Goal: Task Accomplishment & Management: Use online tool/utility

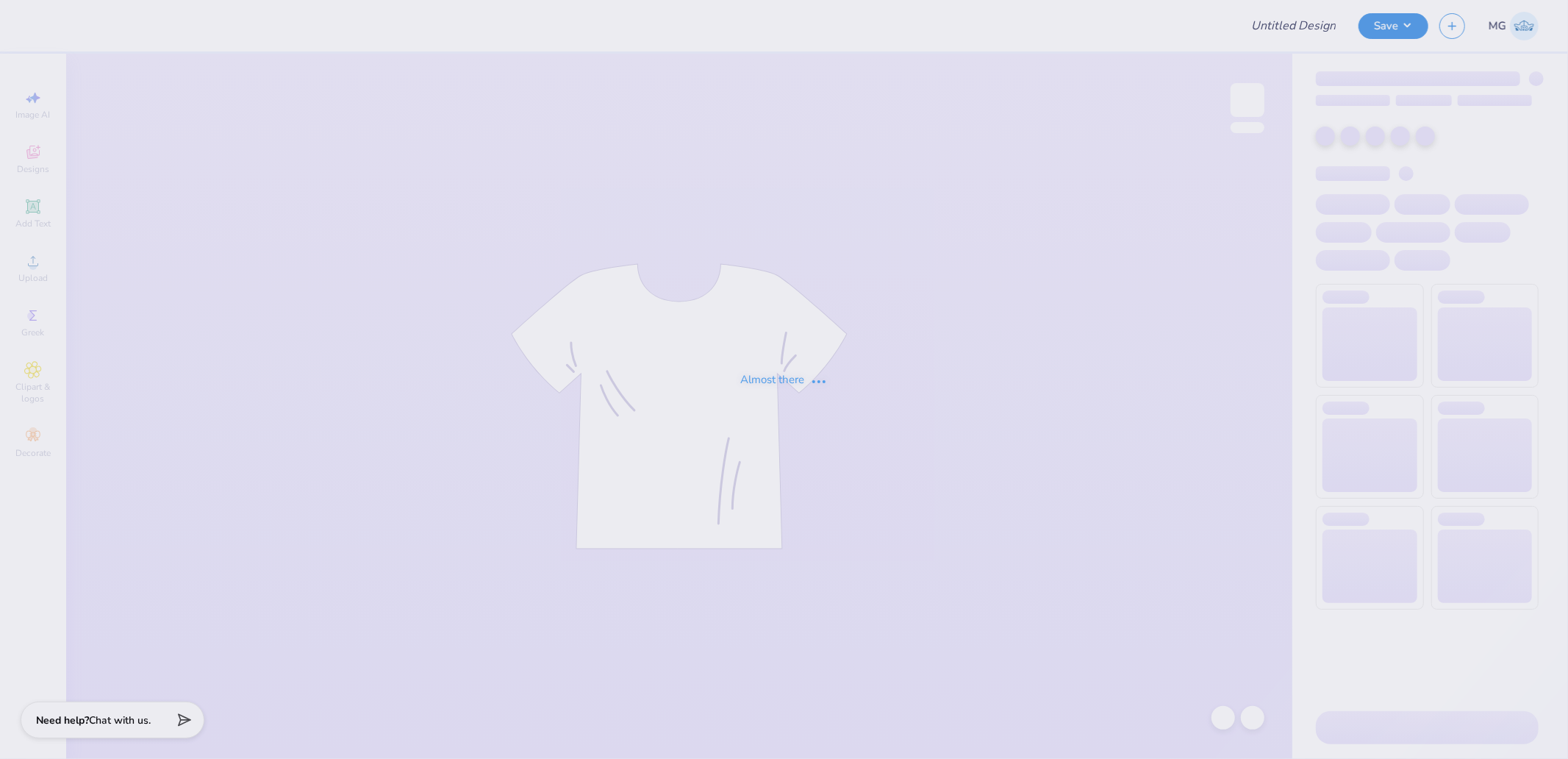
type input "SK Karnival 2025"
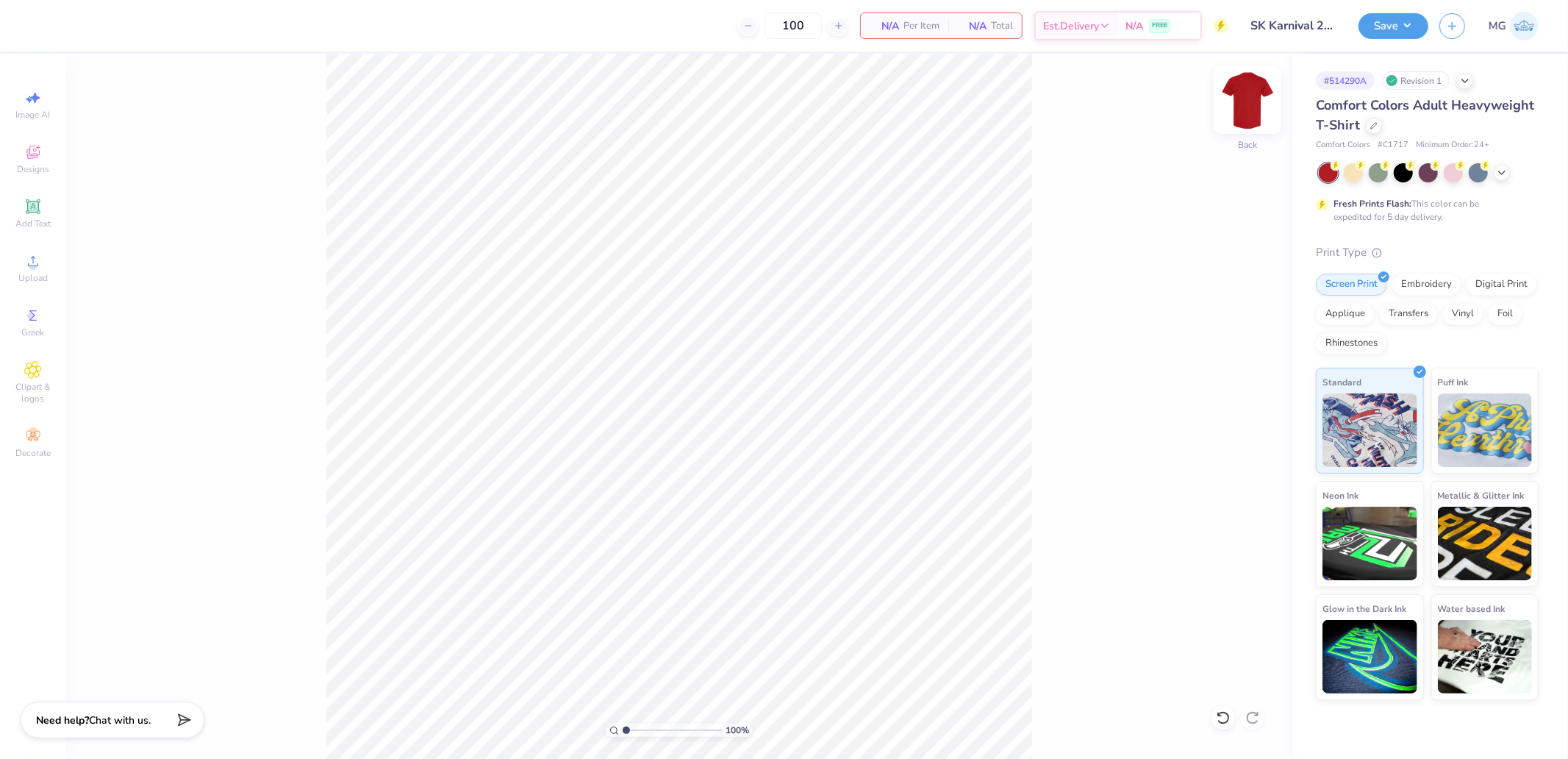
click at [1234, 109] on img at bounding box center [1248, 100] width 59 height 59
click at [1253, 95] on div "Almost there" at bounding box center [817, 406] width 1502 height 705
click at [28, 274] on span "Upload" at bounding box center [33, 277] width 29 height 12
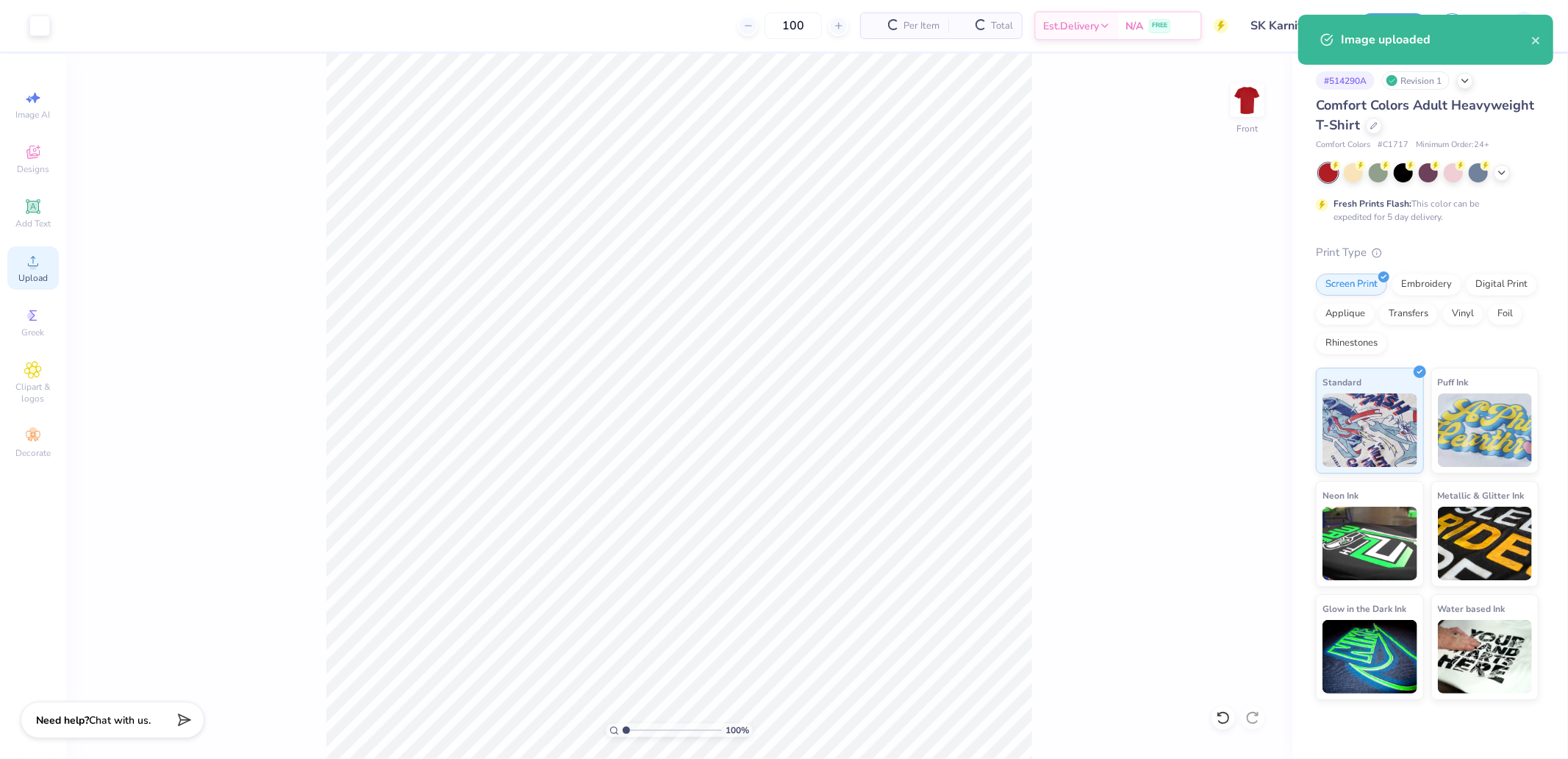
click at [46, 269] on div "Upload" at bounding box center [33, 268] width 52 height 44
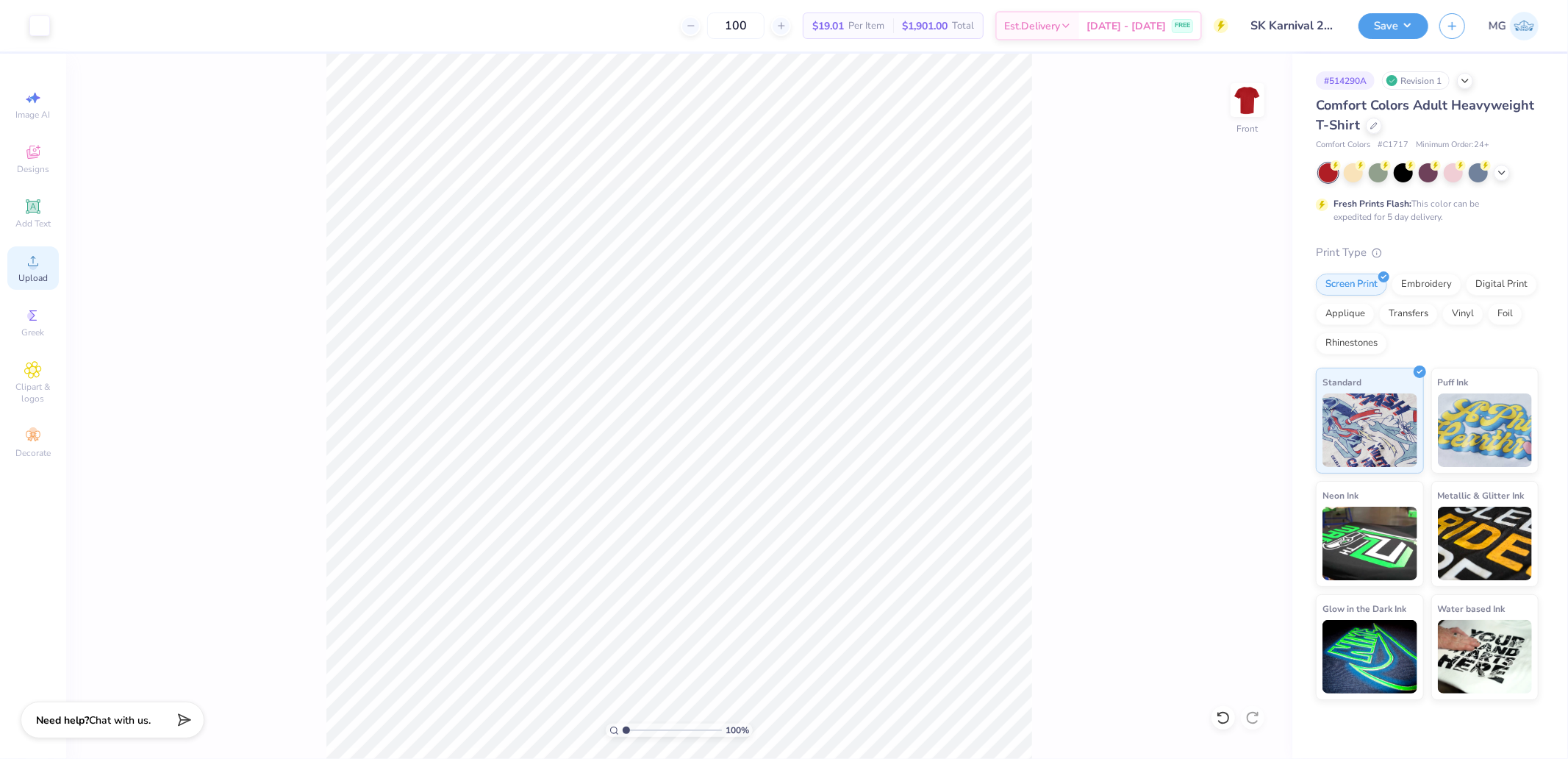
click at [31, 252] on div "Upload" at bounding box center [33, 268] width 52 height 44
type input "6.59"
type input "5.75"
type input "6.87"
click at [1255, 433] on icon at bounding box center [1254, 433] width 10 height 12
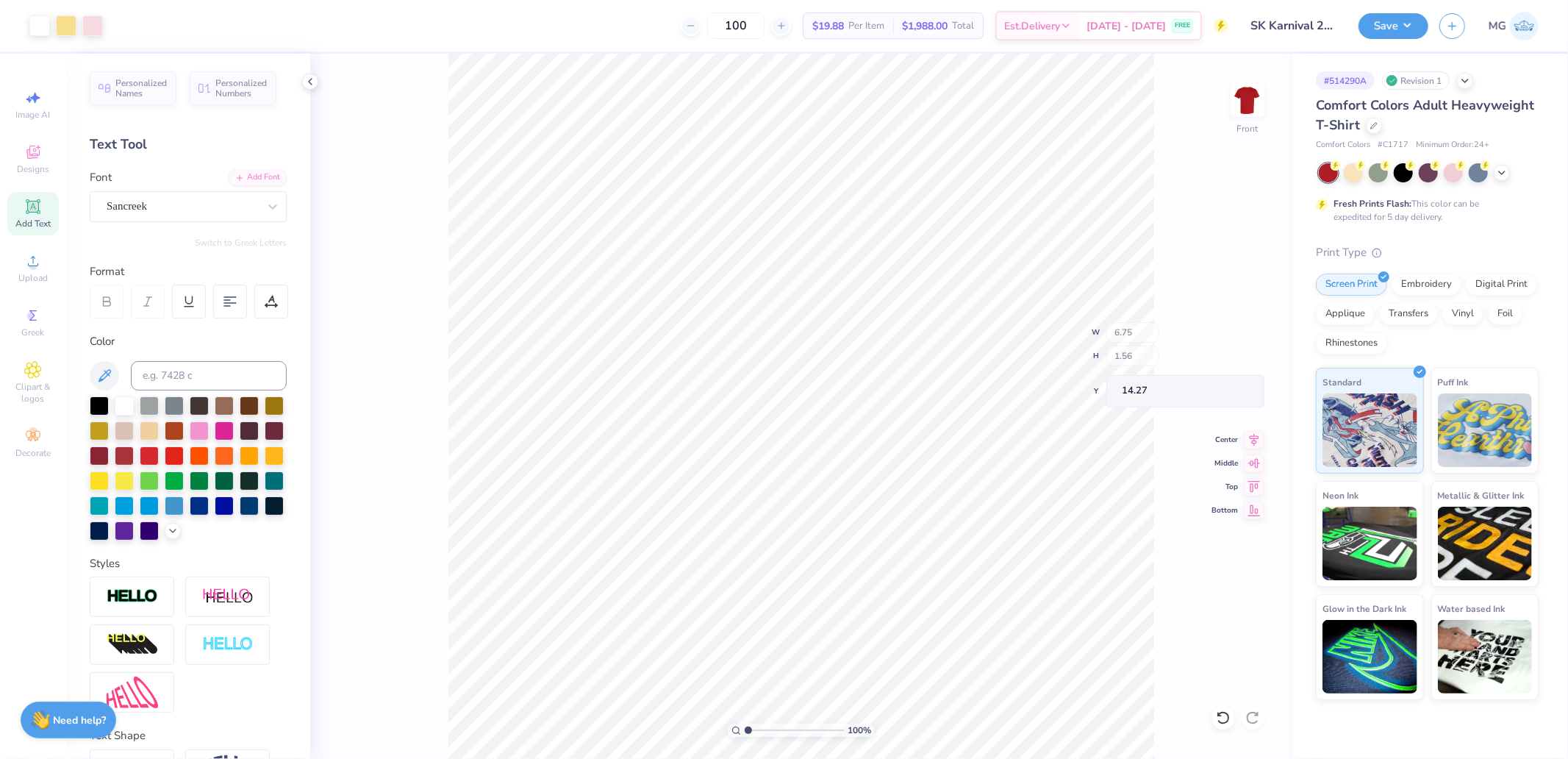
type input "14.27"
type input "7.73"
type input "6.75"
click at [1251, 434] on icon at bounding box center [1254, 432] width 21 height 18
type input "16.42"
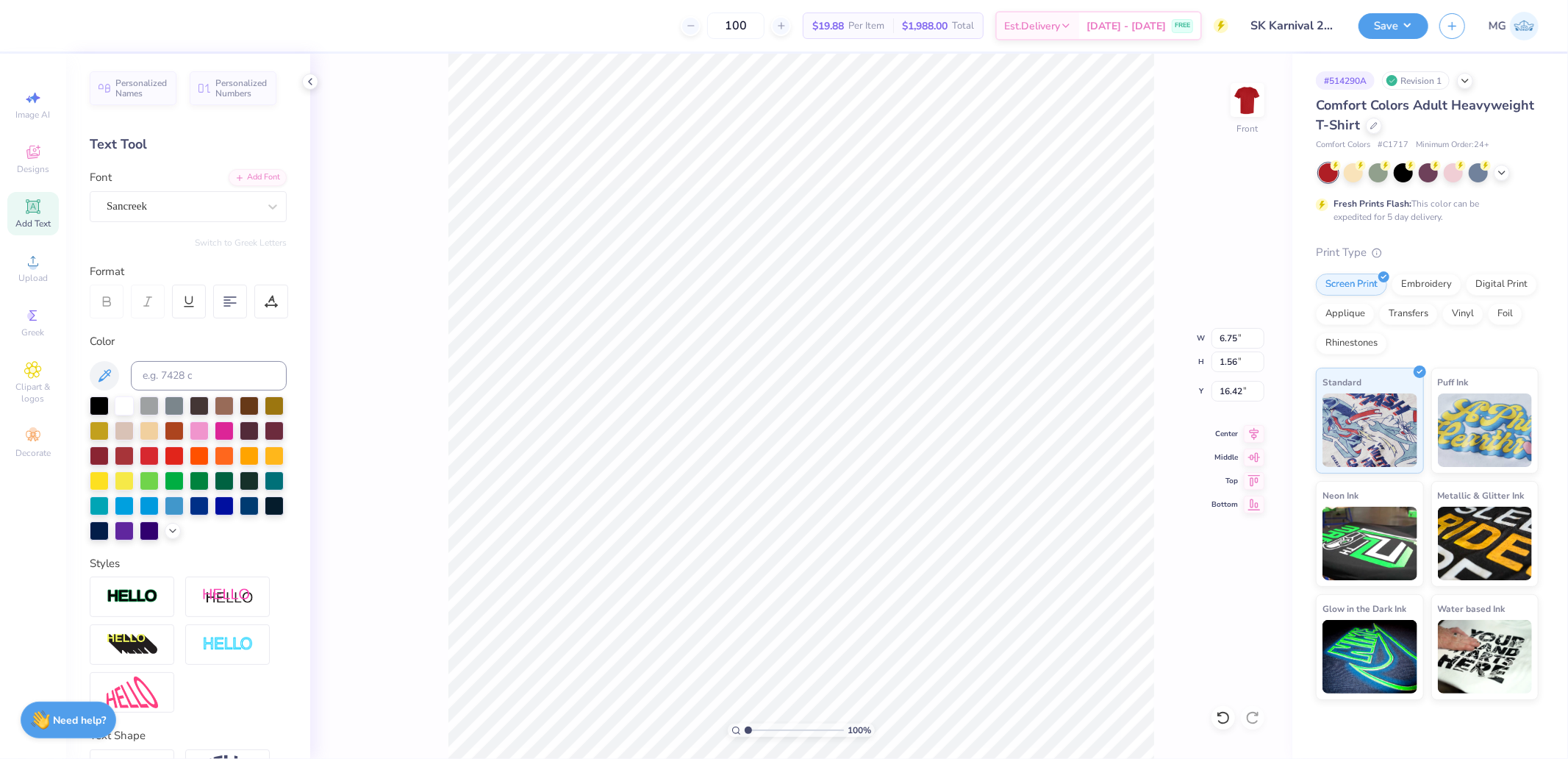
scroll to position [12, 3]
type textarea "2025"
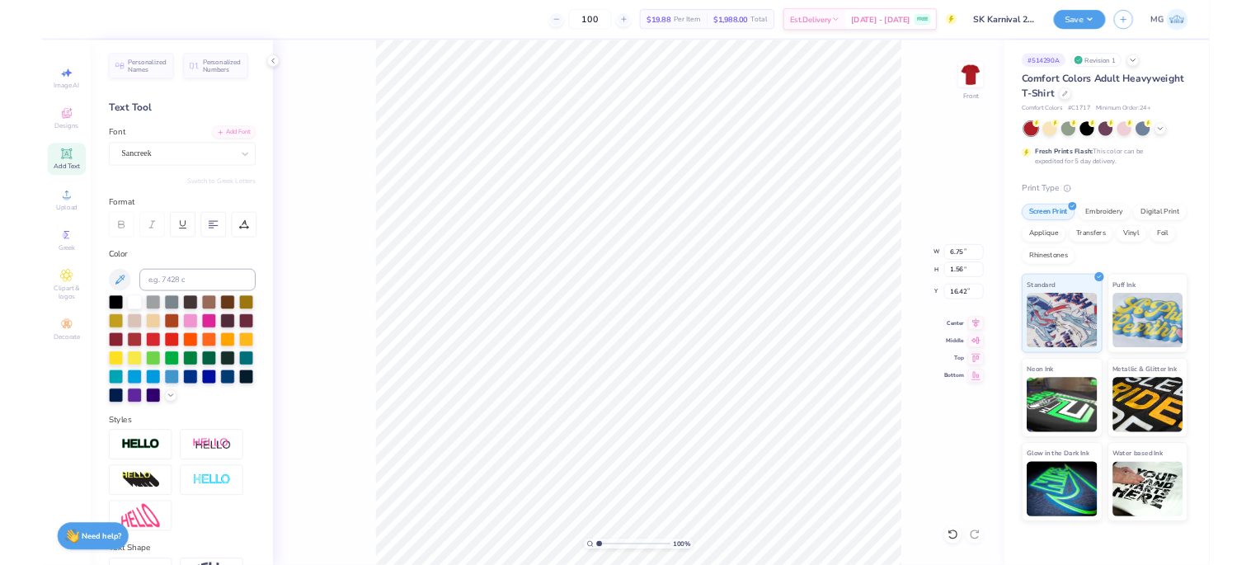
scroll to position [14, 2]
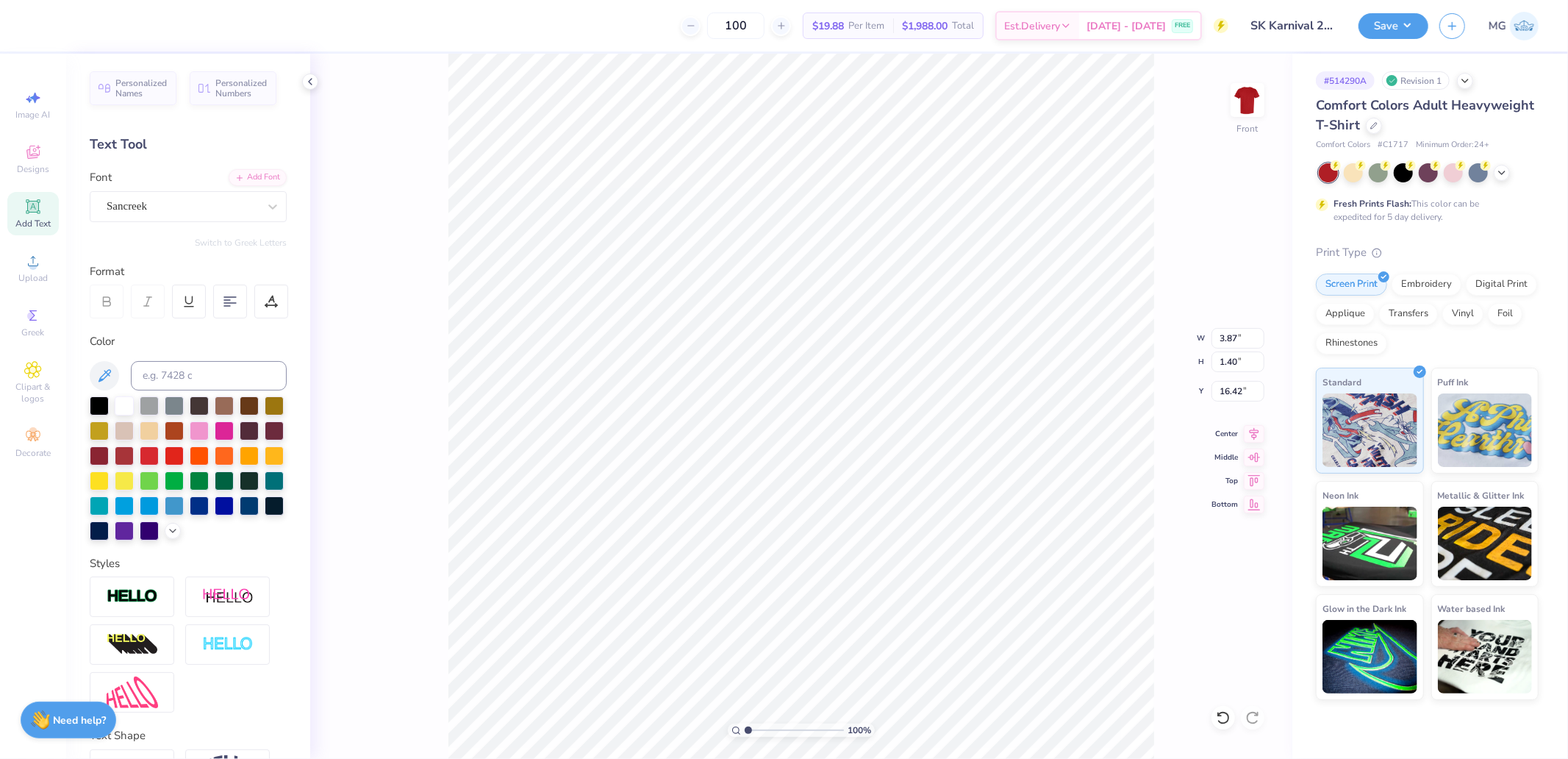
type input "3.87"
type input "1.40"
type input "16.50"
type input "2.36"
type input "0.85"
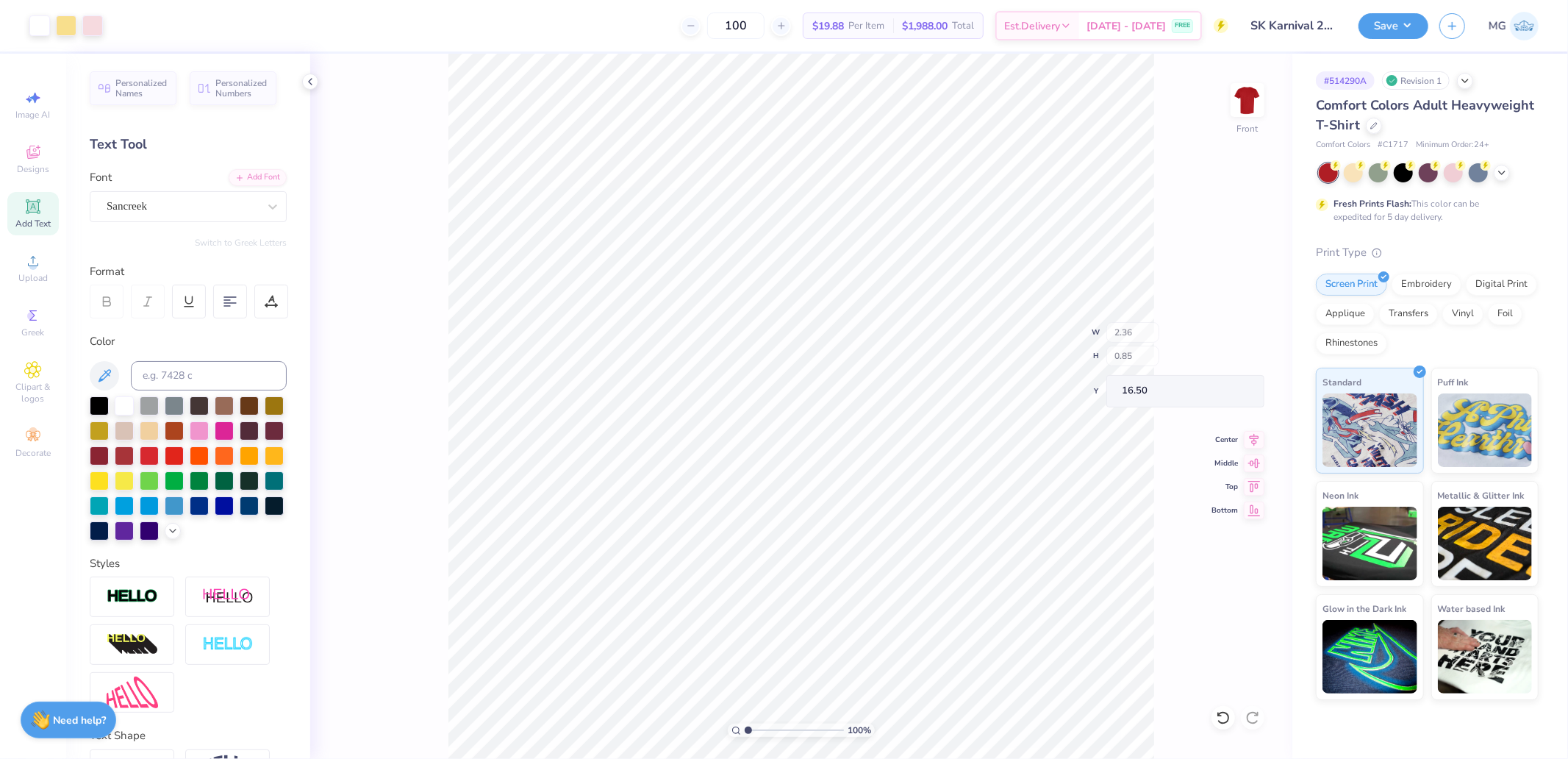
type input "16.14"
click at [1244, 342] on input "10.17" at bounding box center [1237, 338] width 53 height 21
type input "11.00"
type input "12.56"
click at [1227, 384] on input "4.92" at bounding box center [1237, 391] width 53 height 21
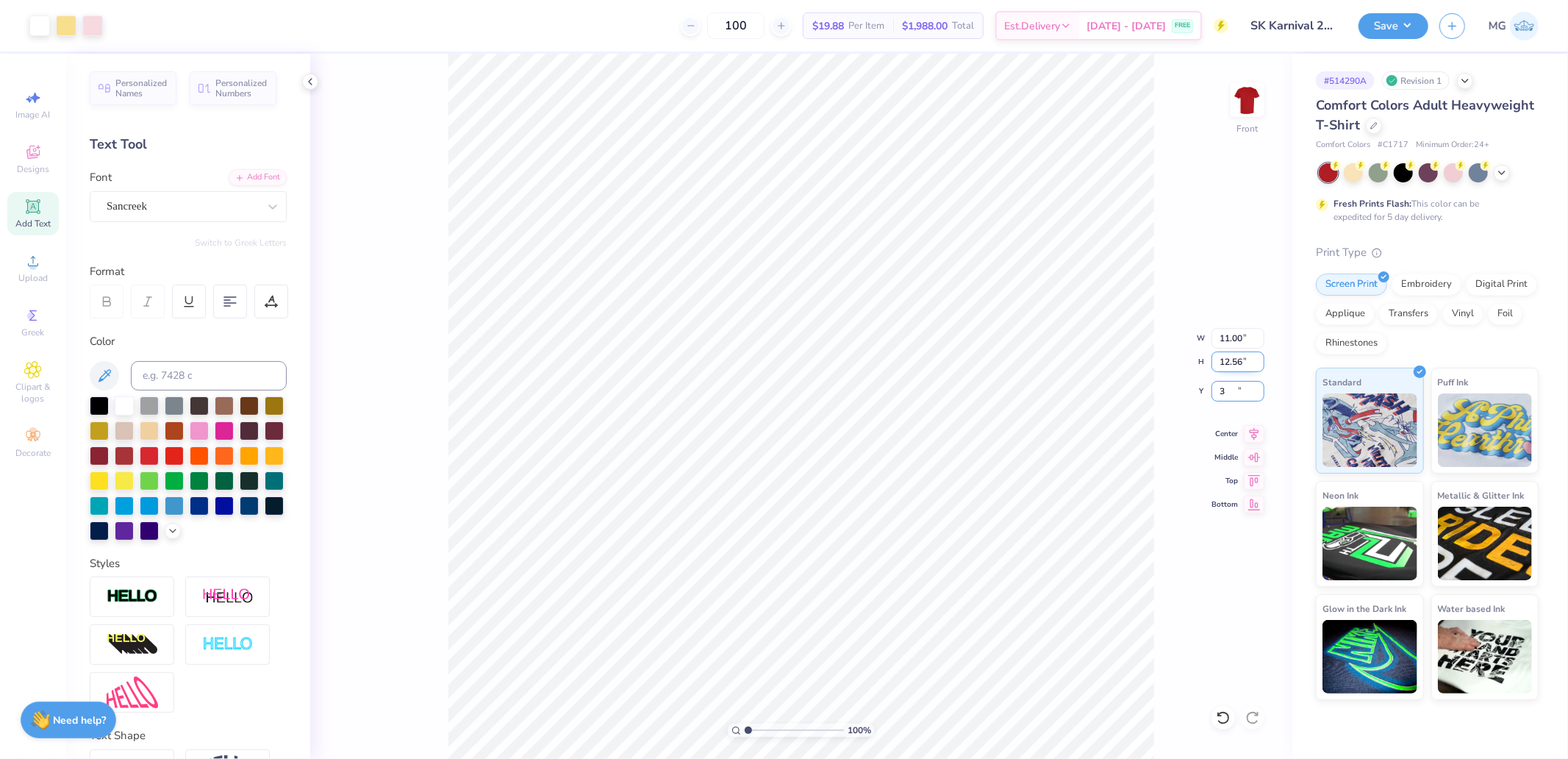
type input "3.00"
click at [1253, 106] on img at bounding box center [1248, 100] width 59 height 59
click at [38, 272] on div "Upload" at bounding box center [33, 268] width 52 height 44
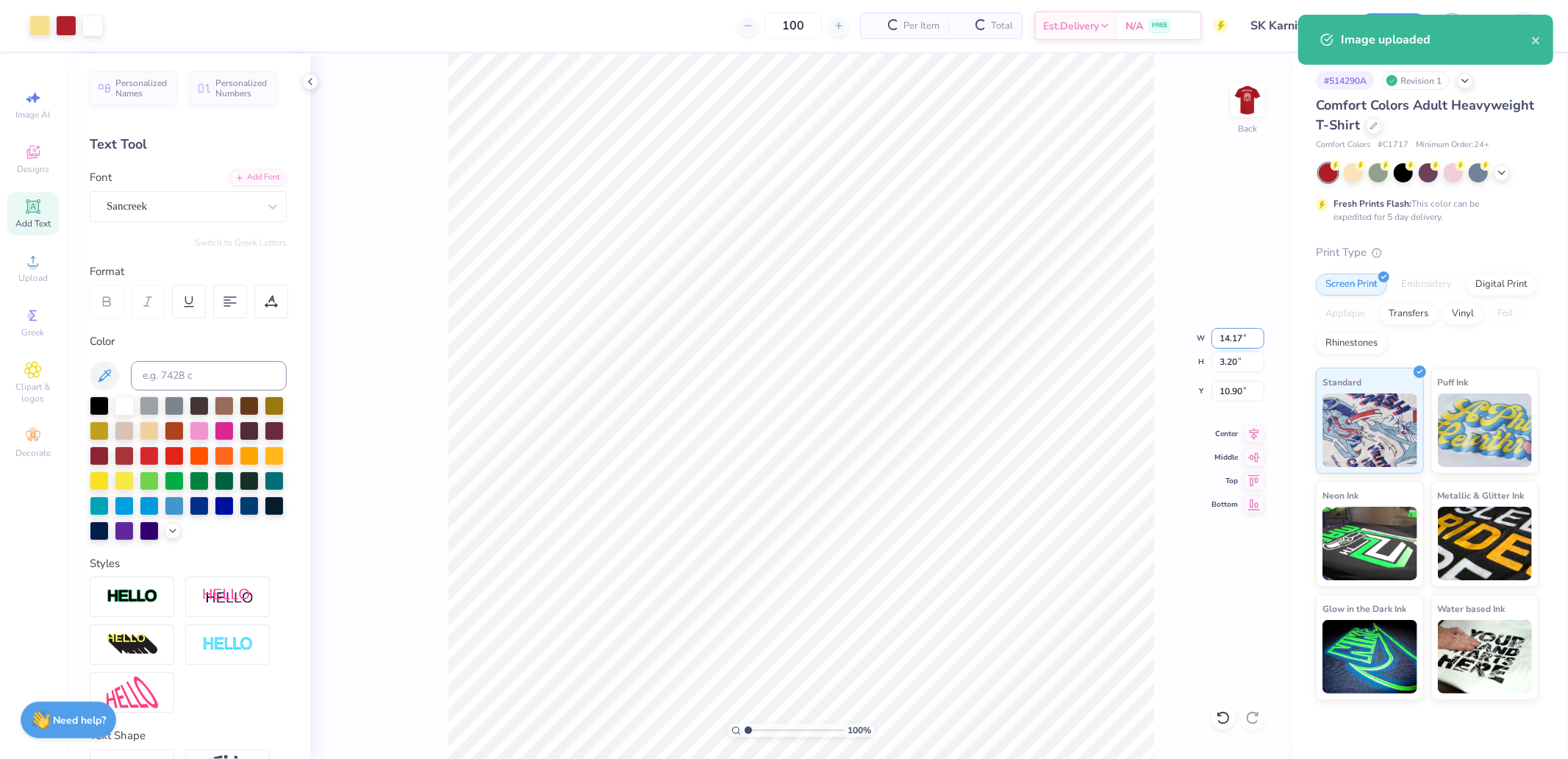
click at [1227, 332] on input "14.17" at bounding box center [1237, 338] width 53 height 21
type input "10.00"
type input "2.26"
drag, startPoint x: 1252, startPoint y: 483, endPoint x: 1229, endPoint y: 381, distance: 104.6
click at [1252, 481] on icon at bounding box center [1254, 482] width 21 height 18
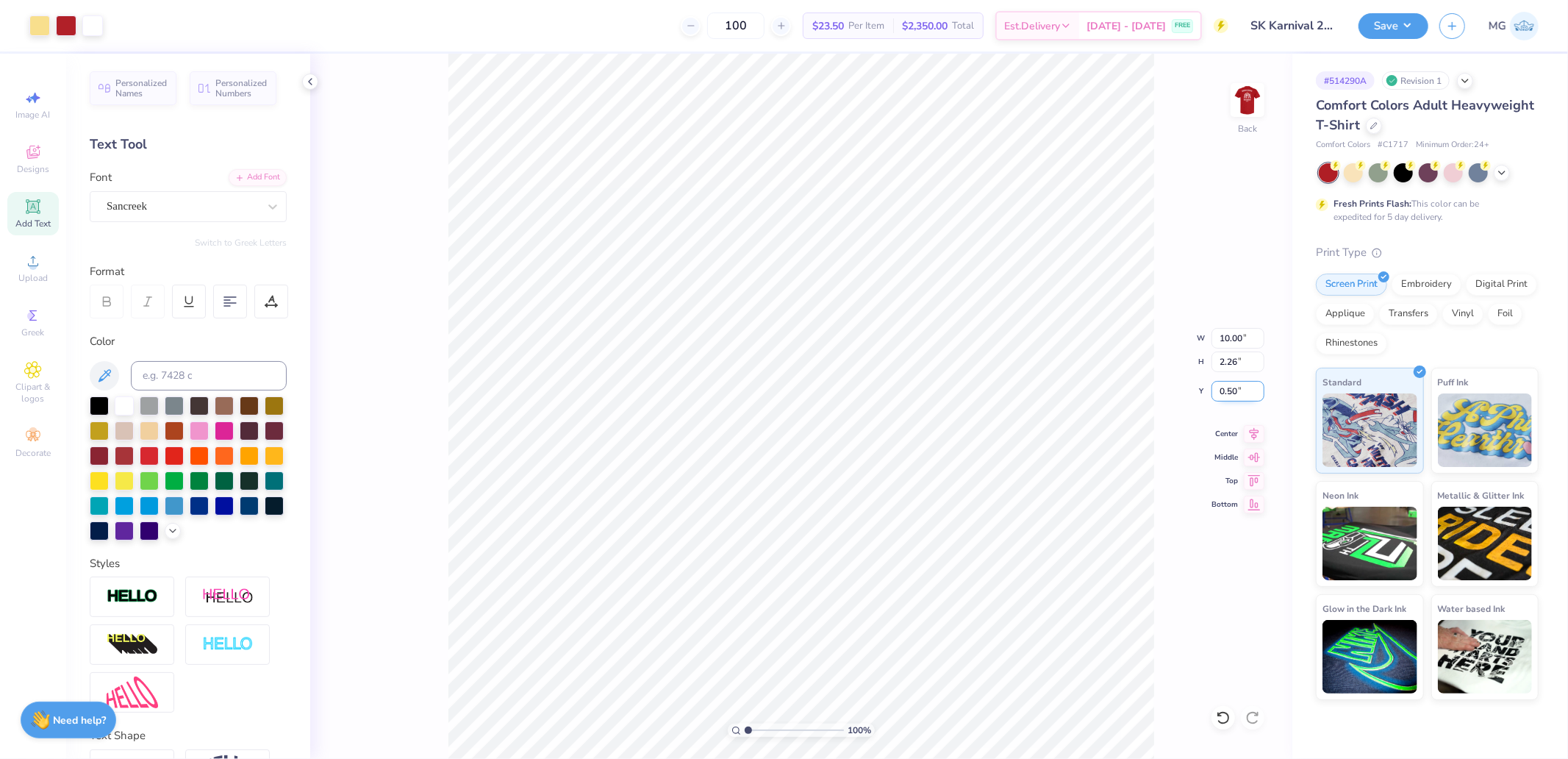
click at [1229, 381] on input "0.50" at bounding box center [1237, 391] width 53 height 21
type input "3.00"
click at [1241, 341] on input "10.00" at bounding box center [1237, 338] width 53 height 21
type input "12.00"
type input "2.71"
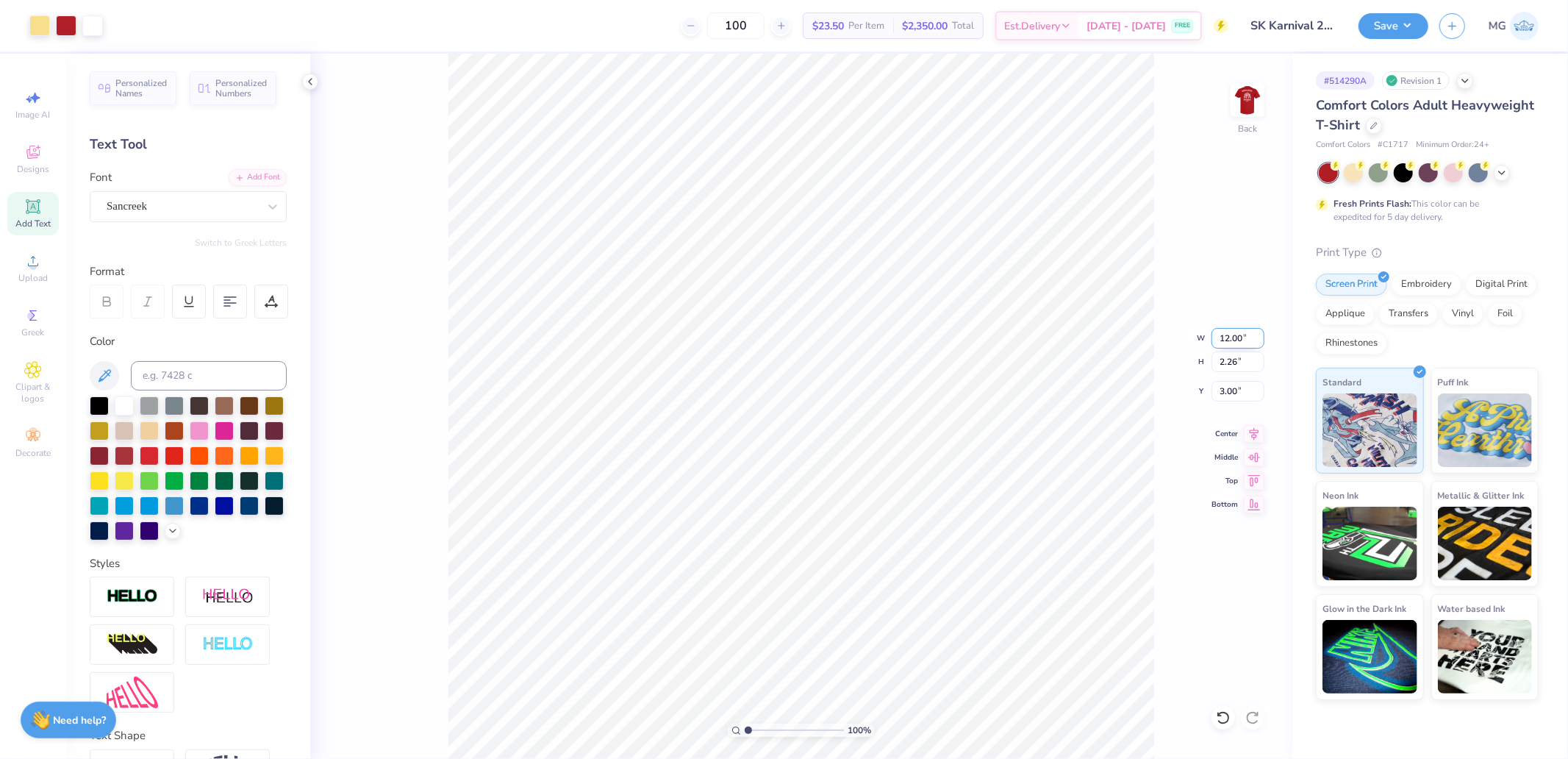
type input "2.77"
click at [1238, 379] on div "100 % Back W 12.00 12.00 " H 2.71 2.71 " Y 2.77 2.77 " Center Middle Top Bottom" at bounding box center [801, 406] width 982 height 705
click at [1232, 391] on div "100 % Back W 12.00 H 2.71 Y 2.77 Center Middle Top Bottom" at bounding box center [801, 406] width 982 height 705
click at [1240, 386] on input "2.77" at bounding box center [1237, 391] width 53 height 21
type input "3.00"
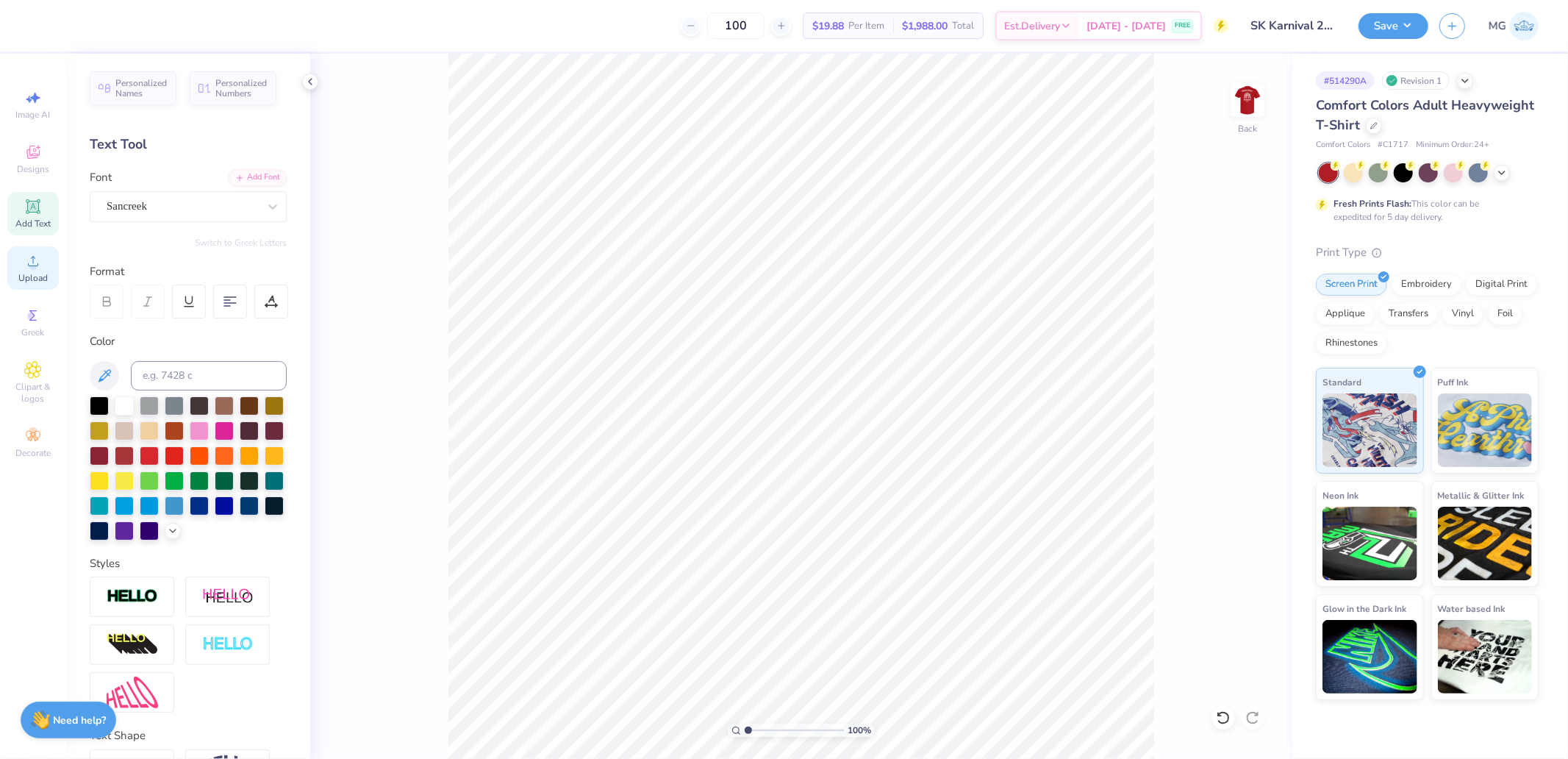
click at [35, 251] on div "Upload" at bounding box center [33, 268] width 52 height 44
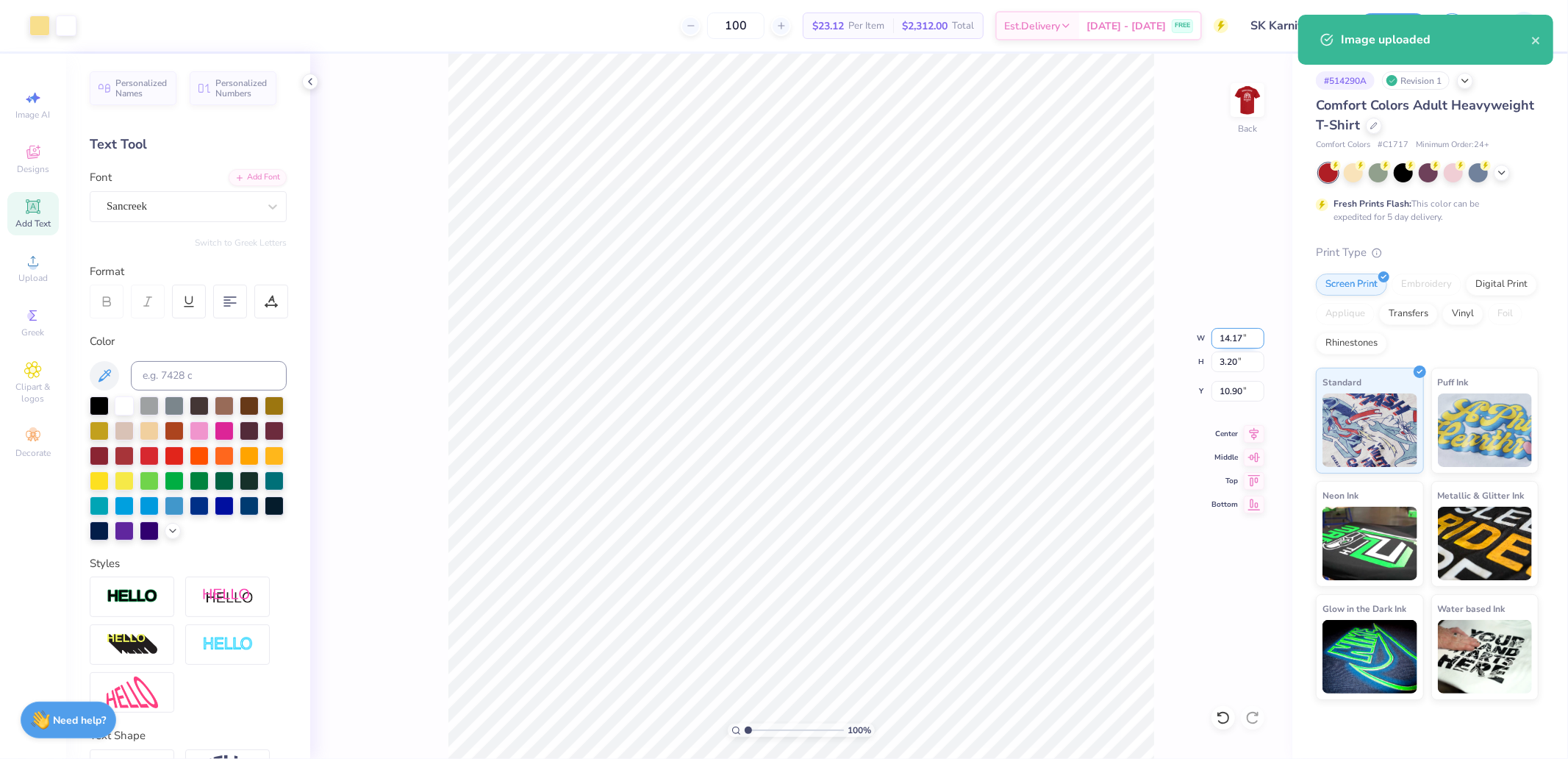
click at [1226, 339] on input "14.17" at bounding box center [1237, 338] width 53 height 21
type input "12.00"
type input "2.71"
click at [1244, 429] on icon at bounding box center [1254, 432] width 21 height 18
click at [1238, 384] on input "11.15" at bounding box center [1237, 391] width 53 height 21
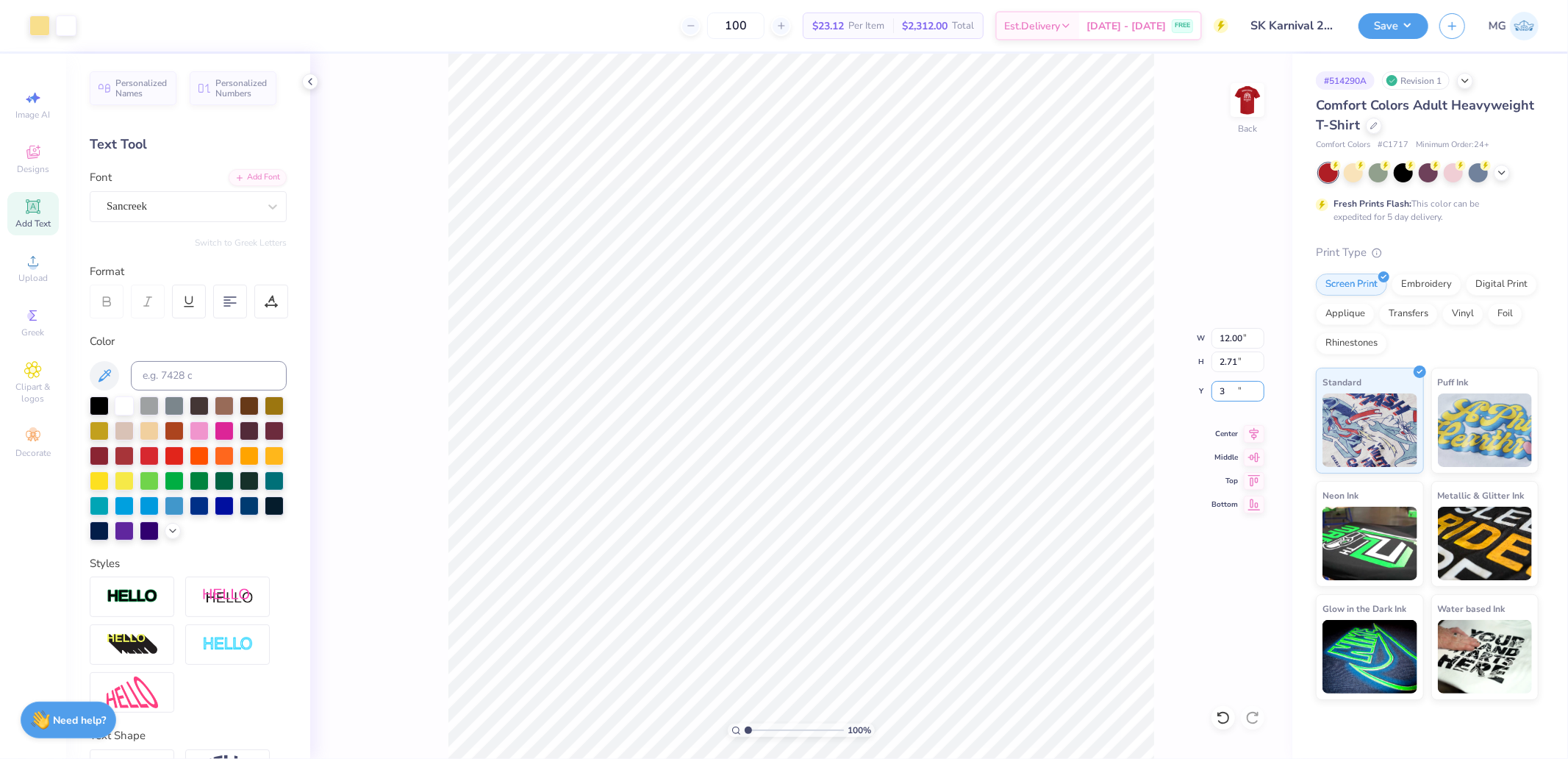
type input "3.00"
click at [1391, 31] on button "Save" at bounding box center [1393, 23] width 70 height 26
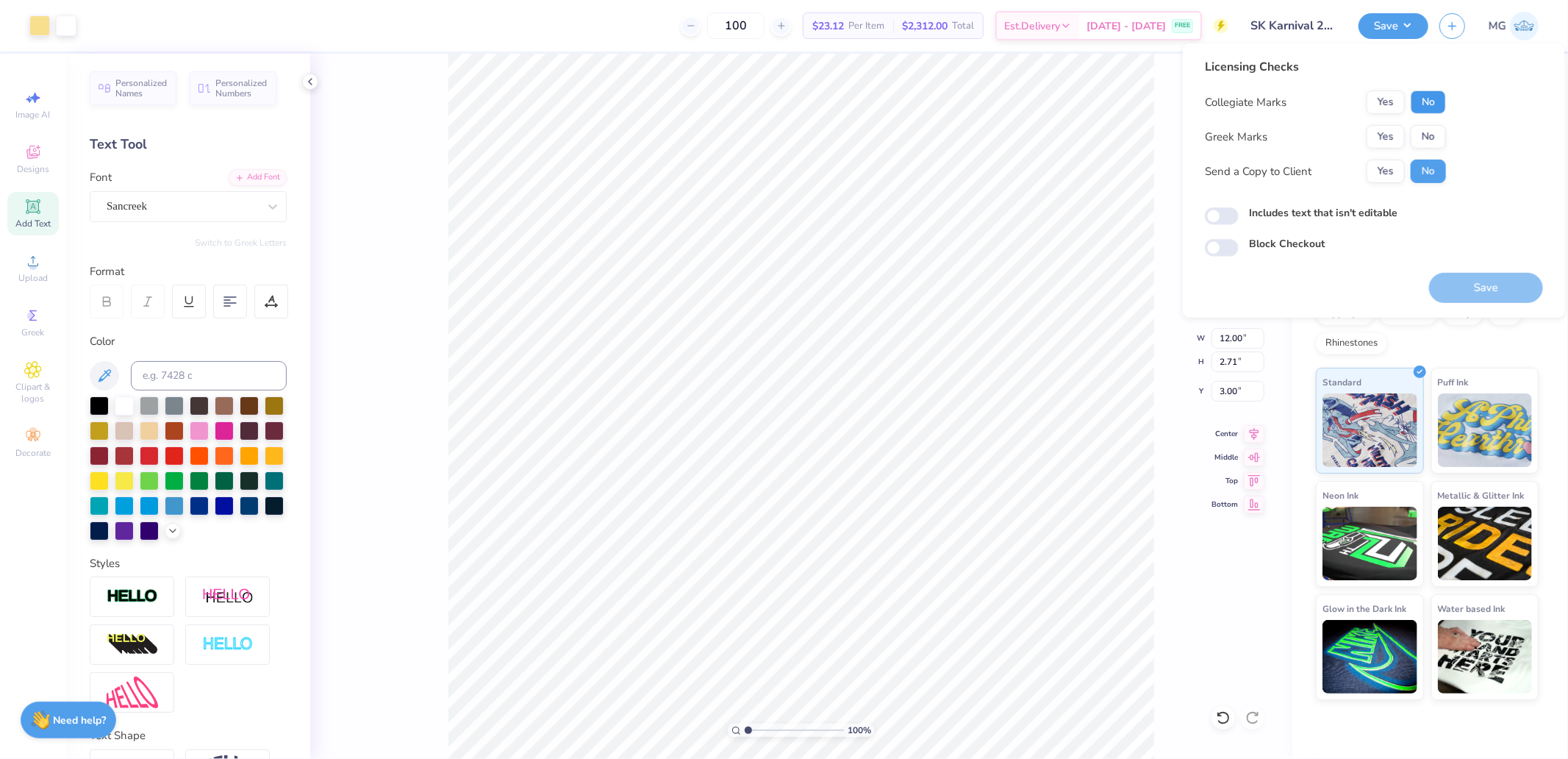
click at [1422, 107] on button "No" at bounding box center [1429, 102] width 36 height 23
click at [1391, 133] on button "Yes" at bounding box center [1385, 136] width 38 height 23
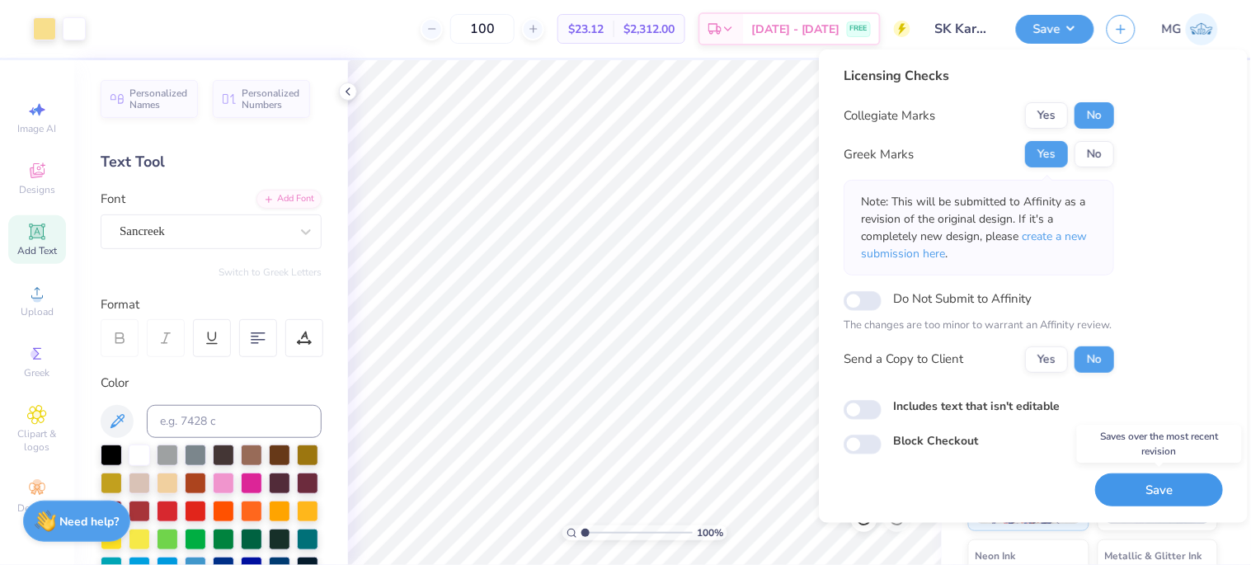
click at [1164, 496] on button "Save" at bounding box center [1159, 490] width 128 height 34
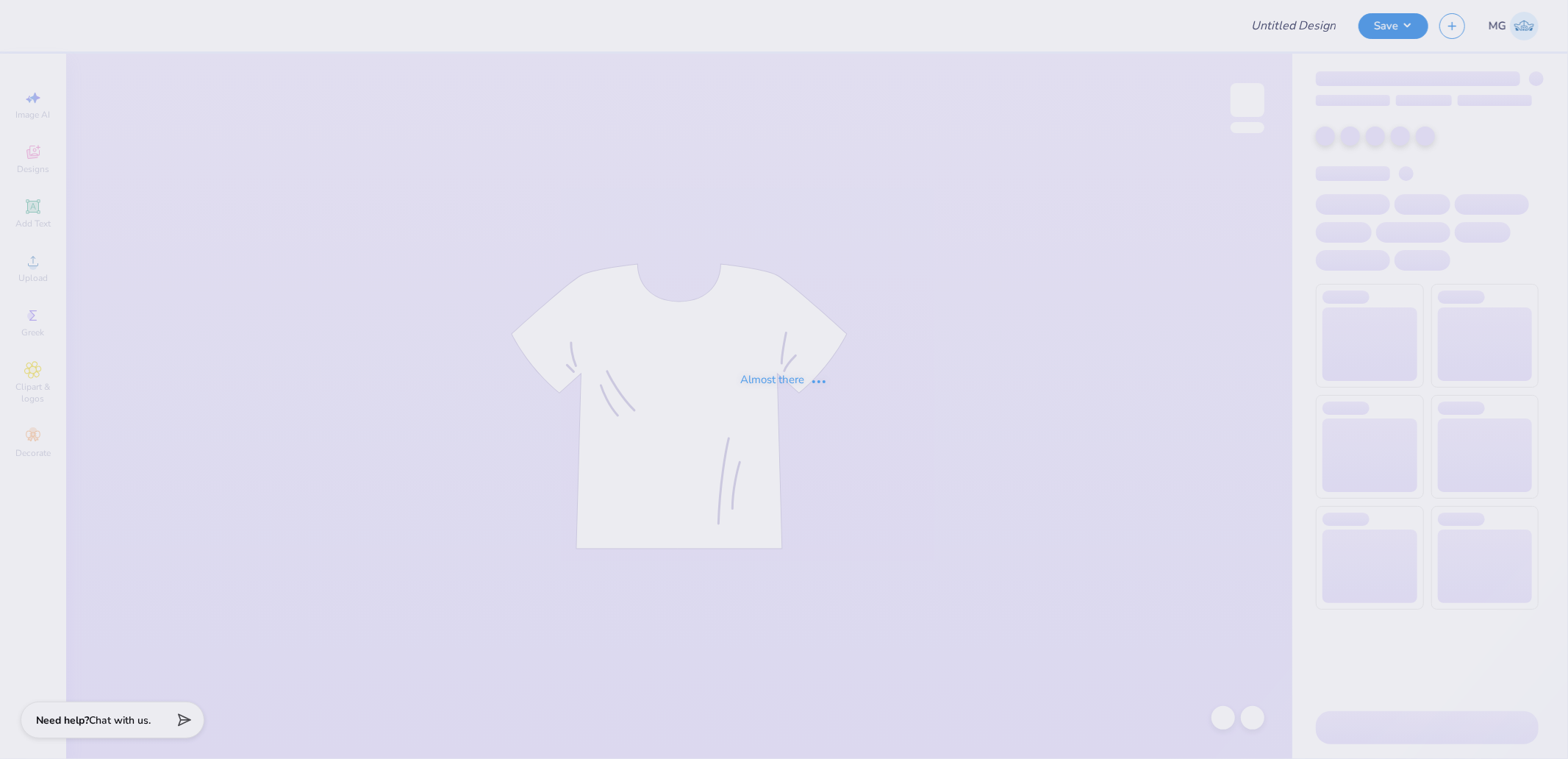
type input "SNU Dads 2"
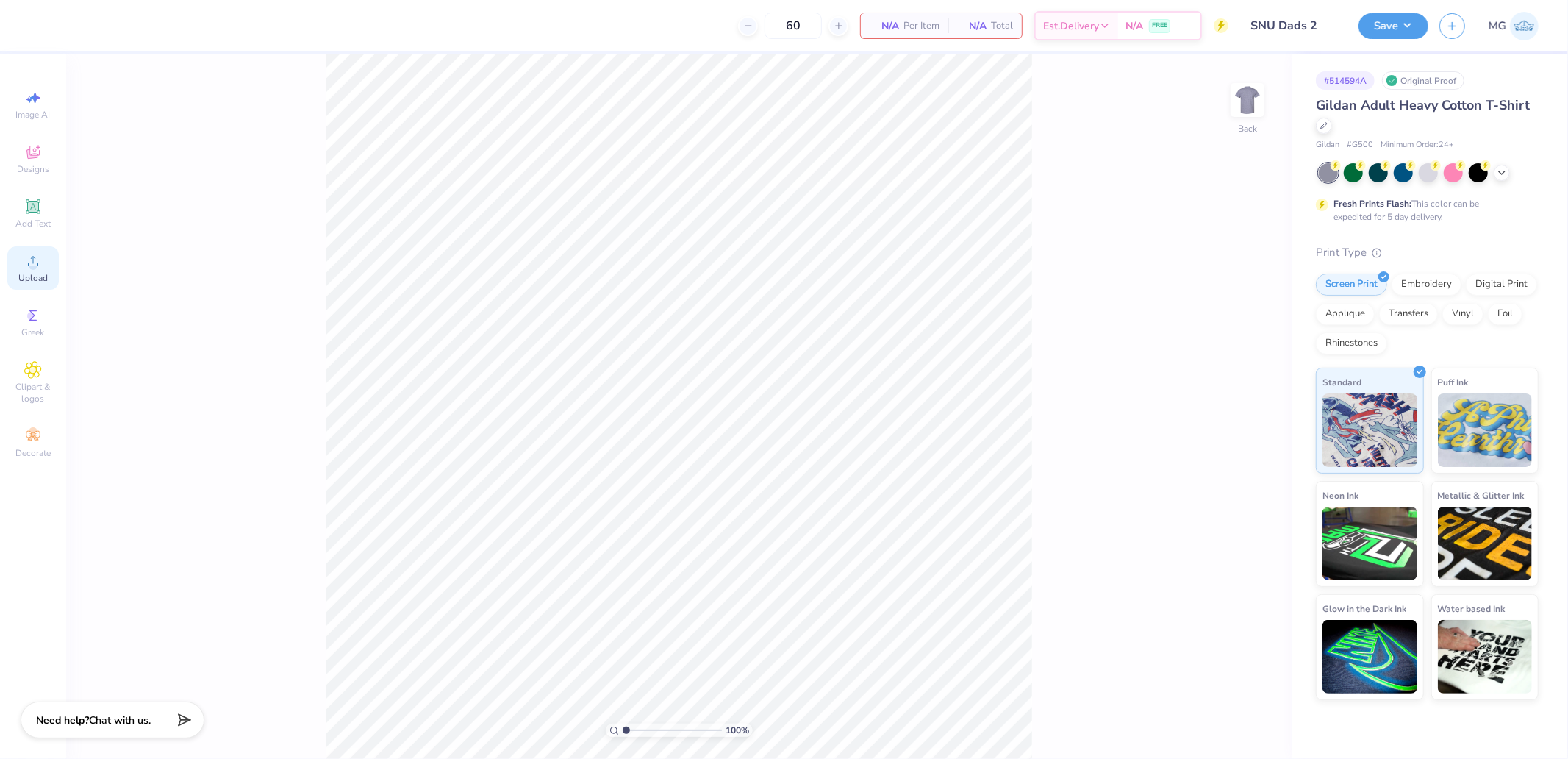
click at [37, 274] on span "Upload" at bounding box center [33, 277] width 29 height 12
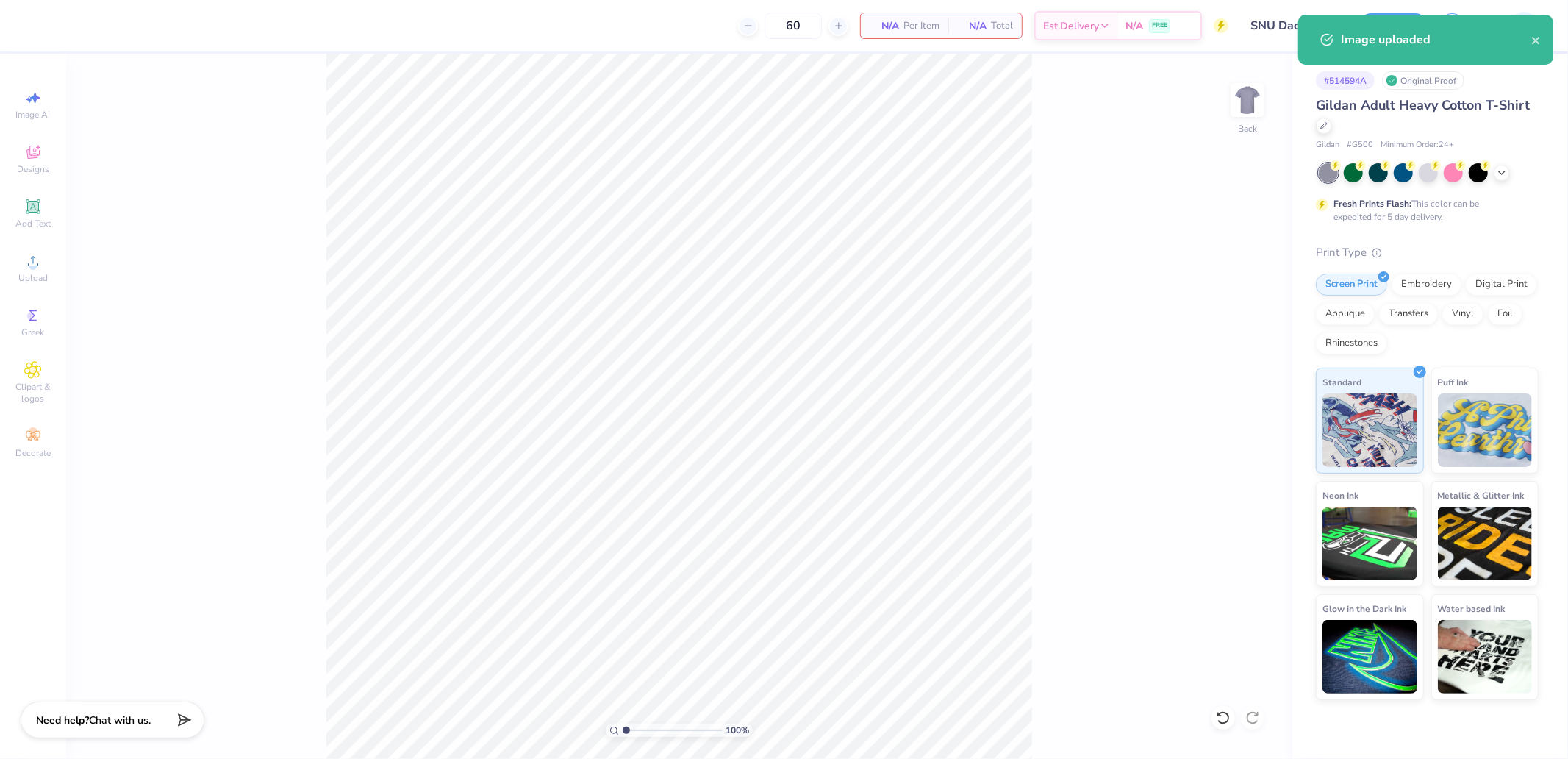
click at [1240, 101] on img at bounding box center [1247, 100] width 29 height 29
click at [45, 259] on div "Upload" at bounding box center [33, 268] width 52 height 44
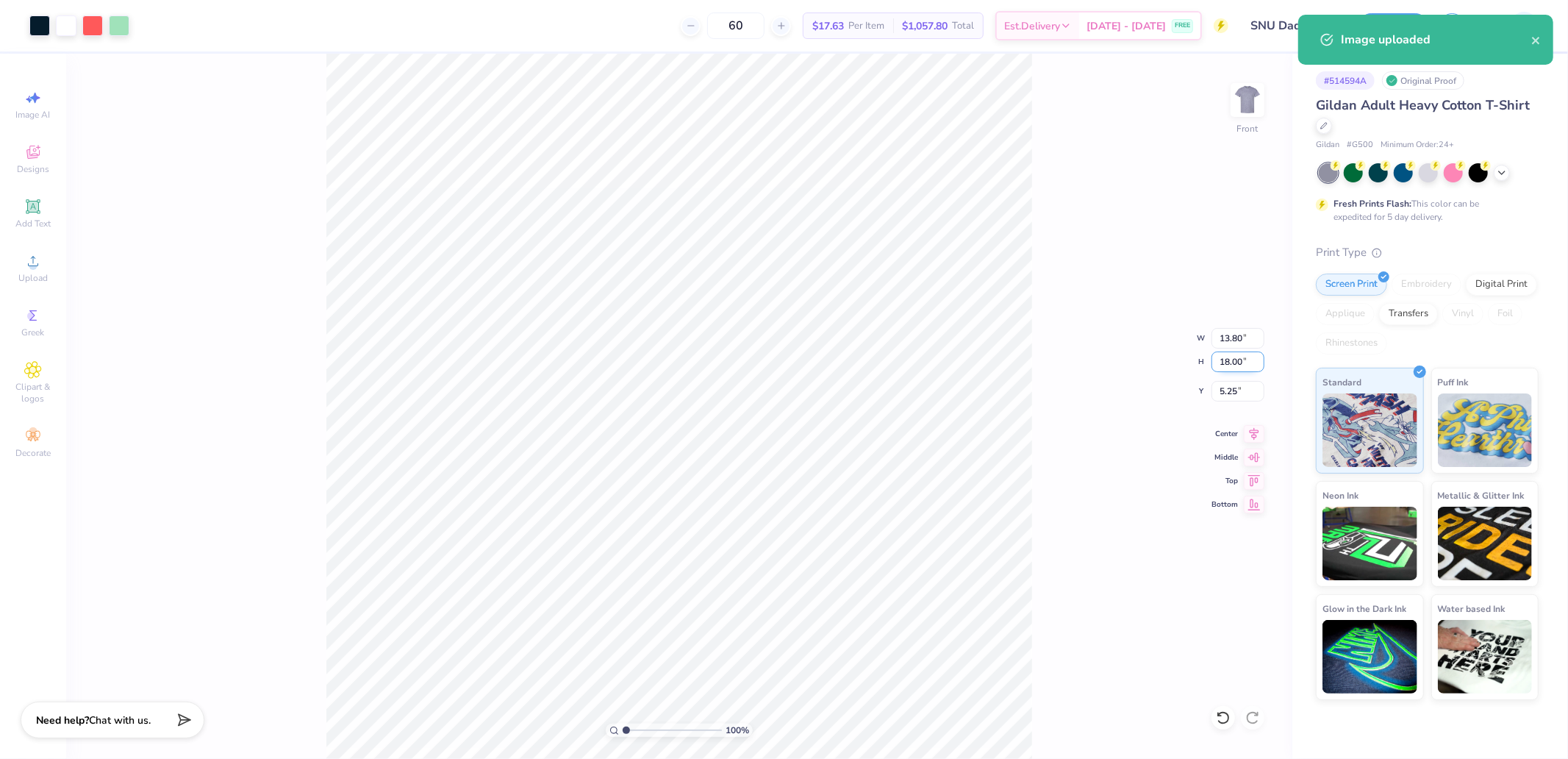
click at [1227, 365] on input "18.00" at bounding box center [1237, 361] width 53 height 21
type input "15"
type input "11.50"
type input "15.00"
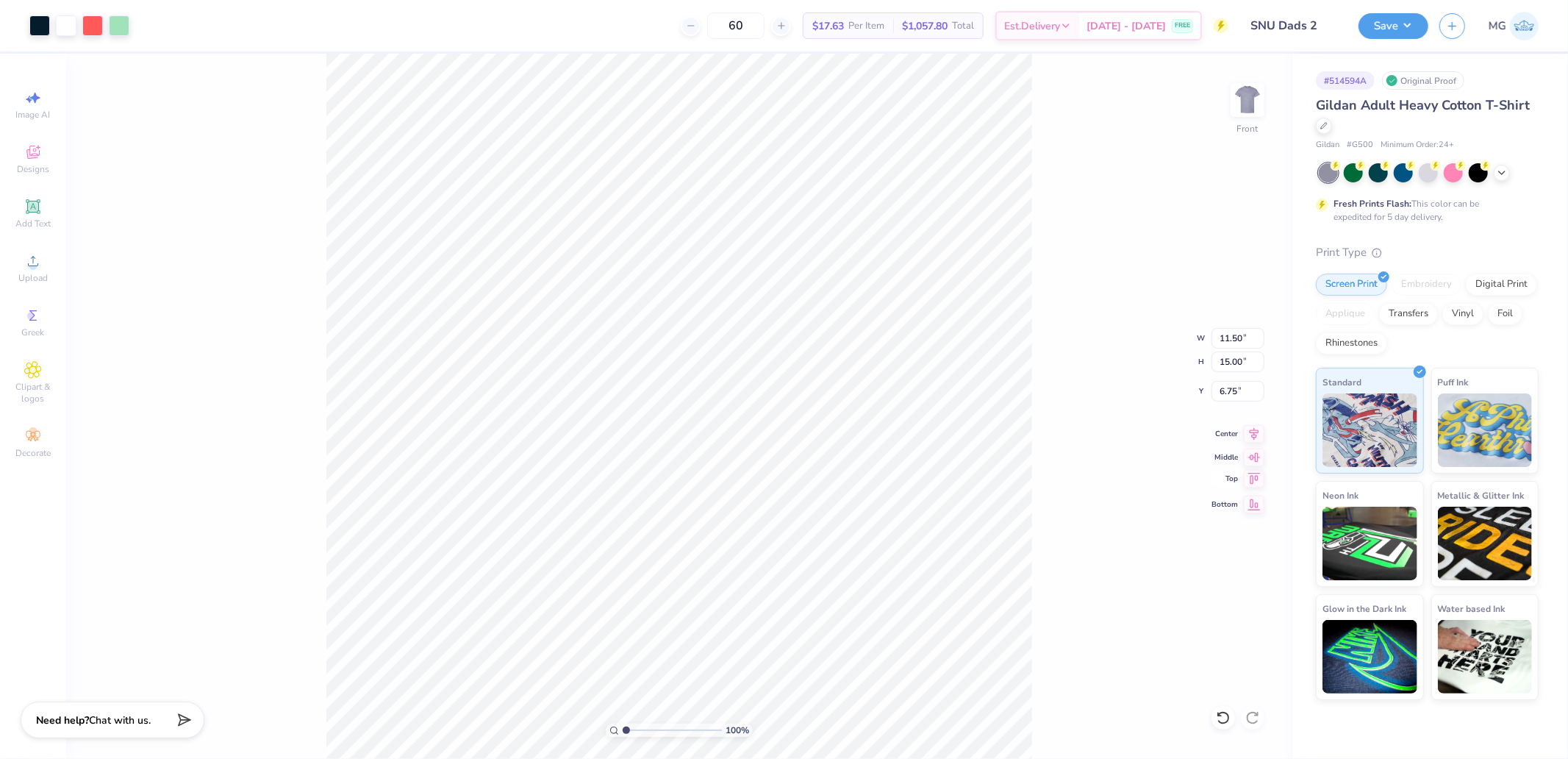
click at [1256, 481] on icon at bounding box center [1254, 479] width 21 height 18
click at [1239, 396] on input "0.50" at bounding box center [1237, 391] width 53 height 21
type input "3.00"
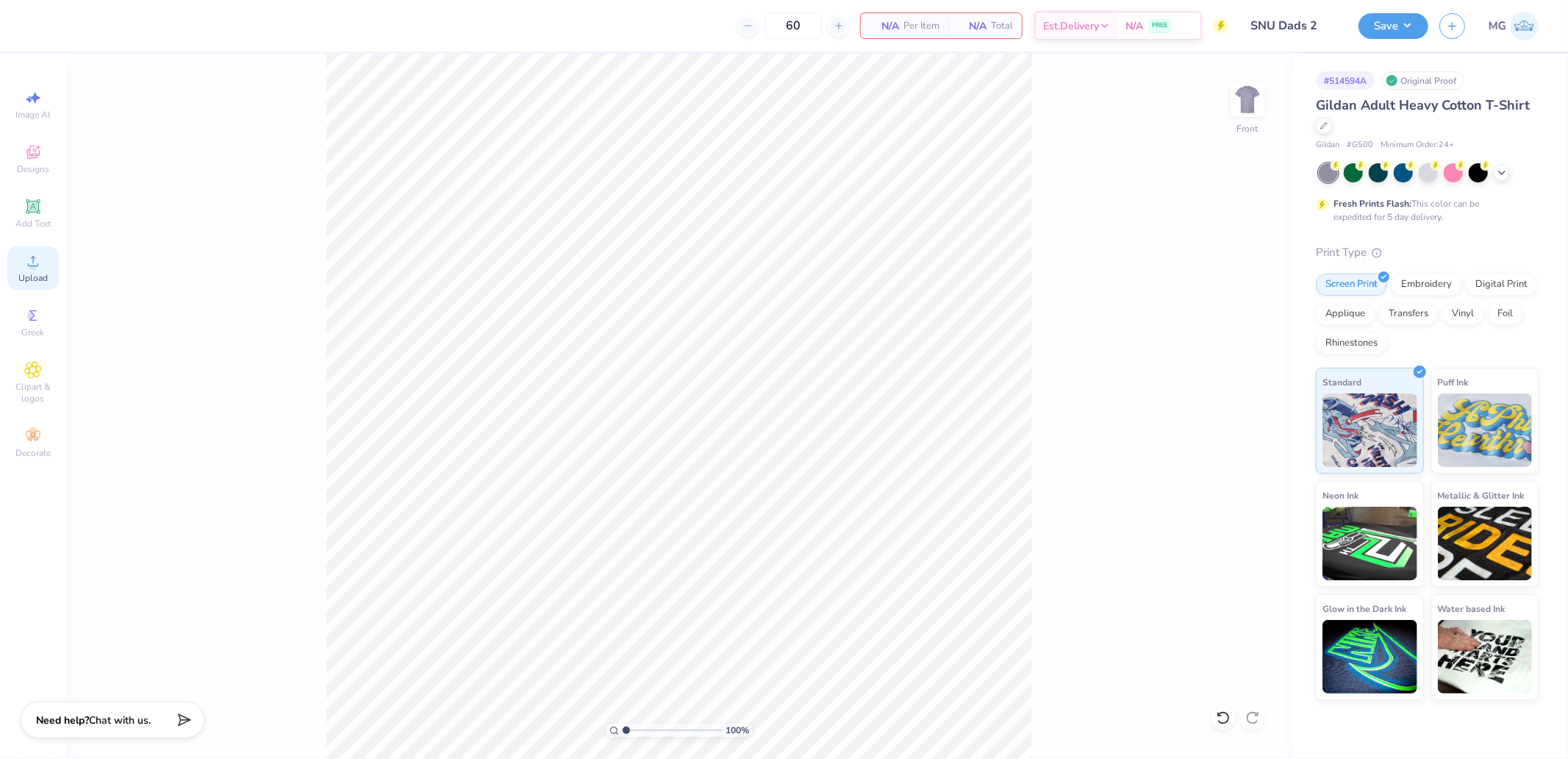
click at [36, 271] on div "Upload" at bounding box center [33, 268] width 52 height 44
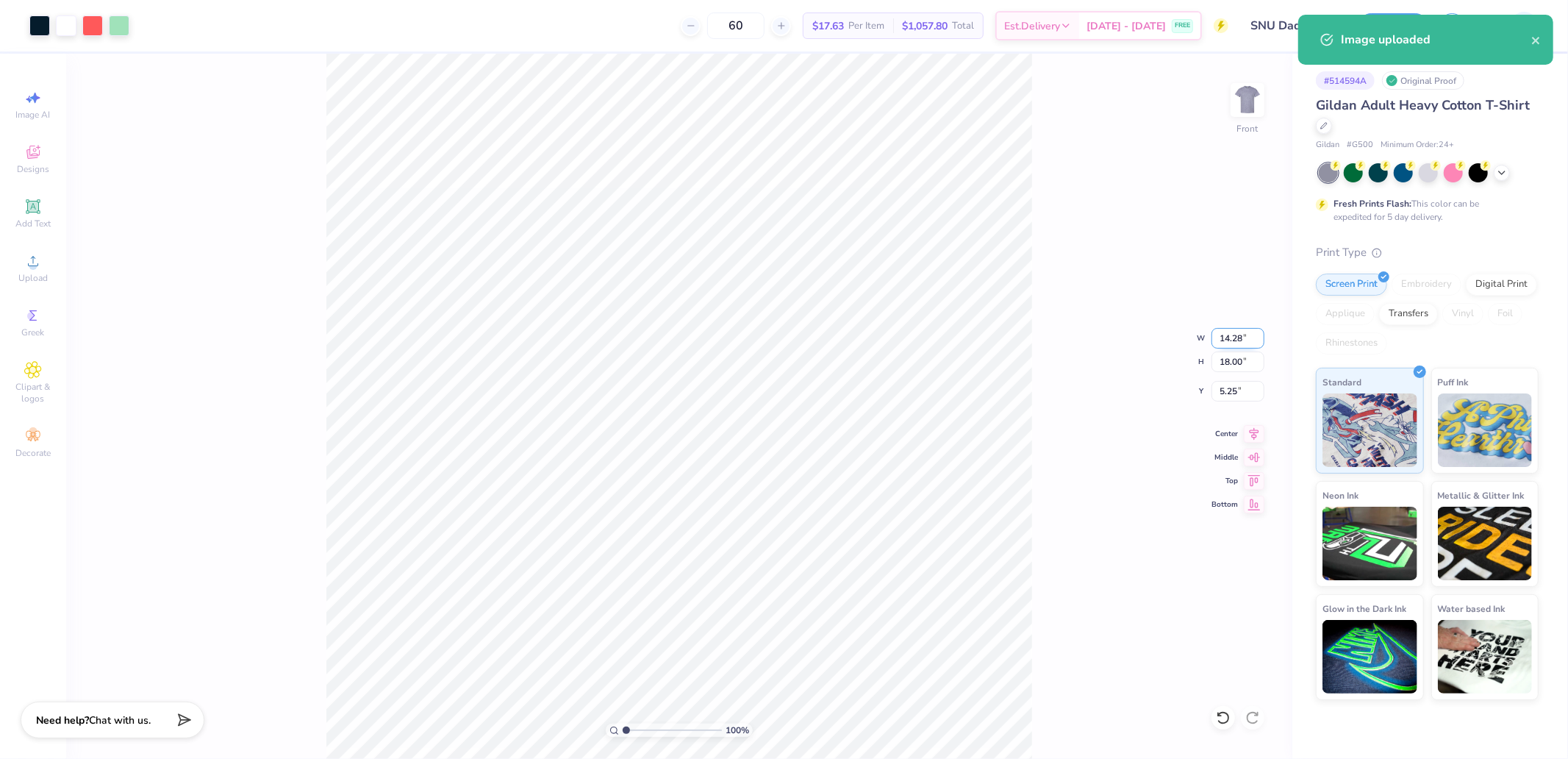
click at [1244, 333] on input "14.28" at bounding box center [1237, 338] width 53 height 21
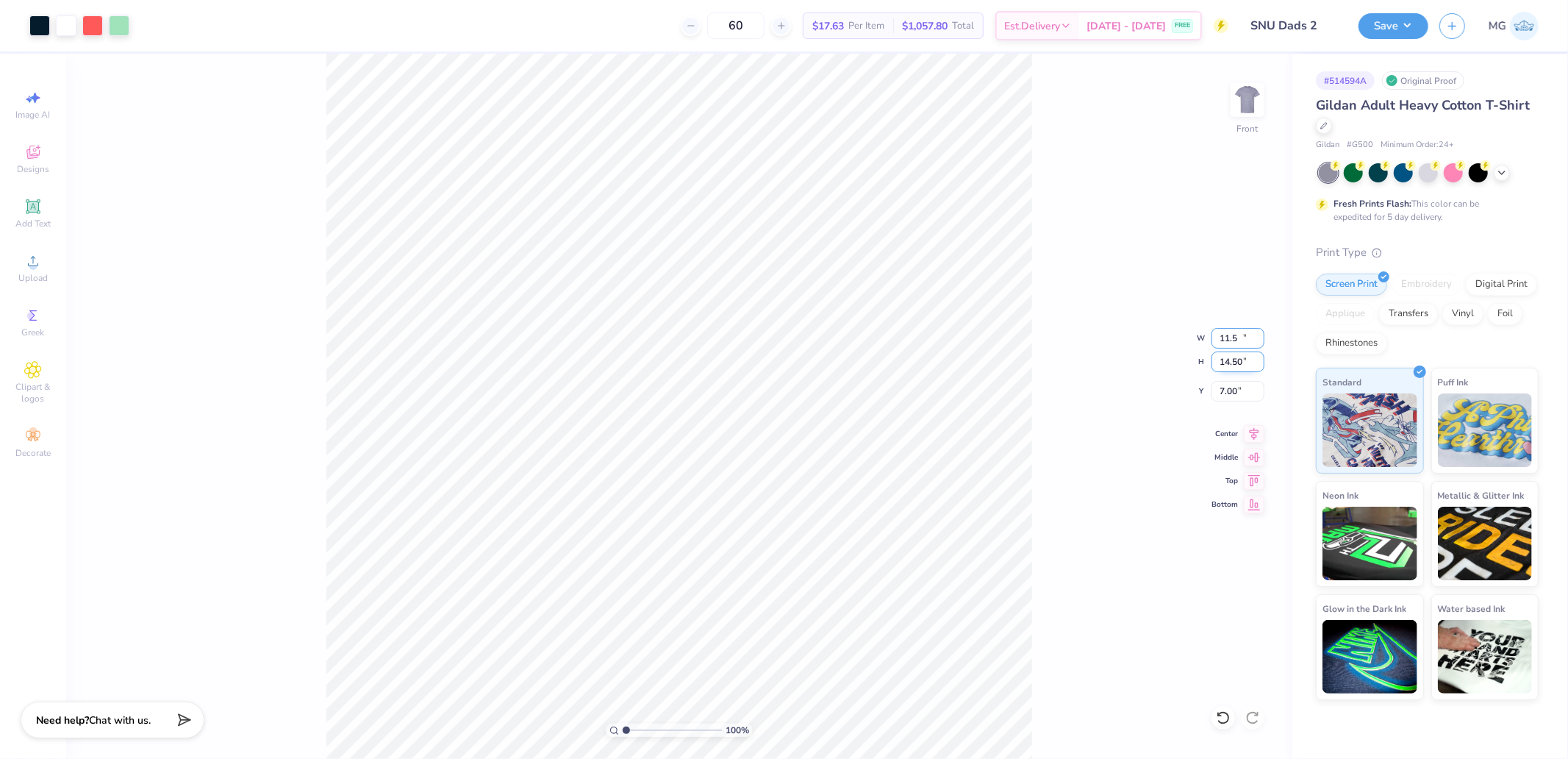
type input "11.50"
type input "14.50"
type input "7.00"
click at [1241, 369] on input "14.50" at bounding box center [1237, 361] width 53 height 21
type input "15"
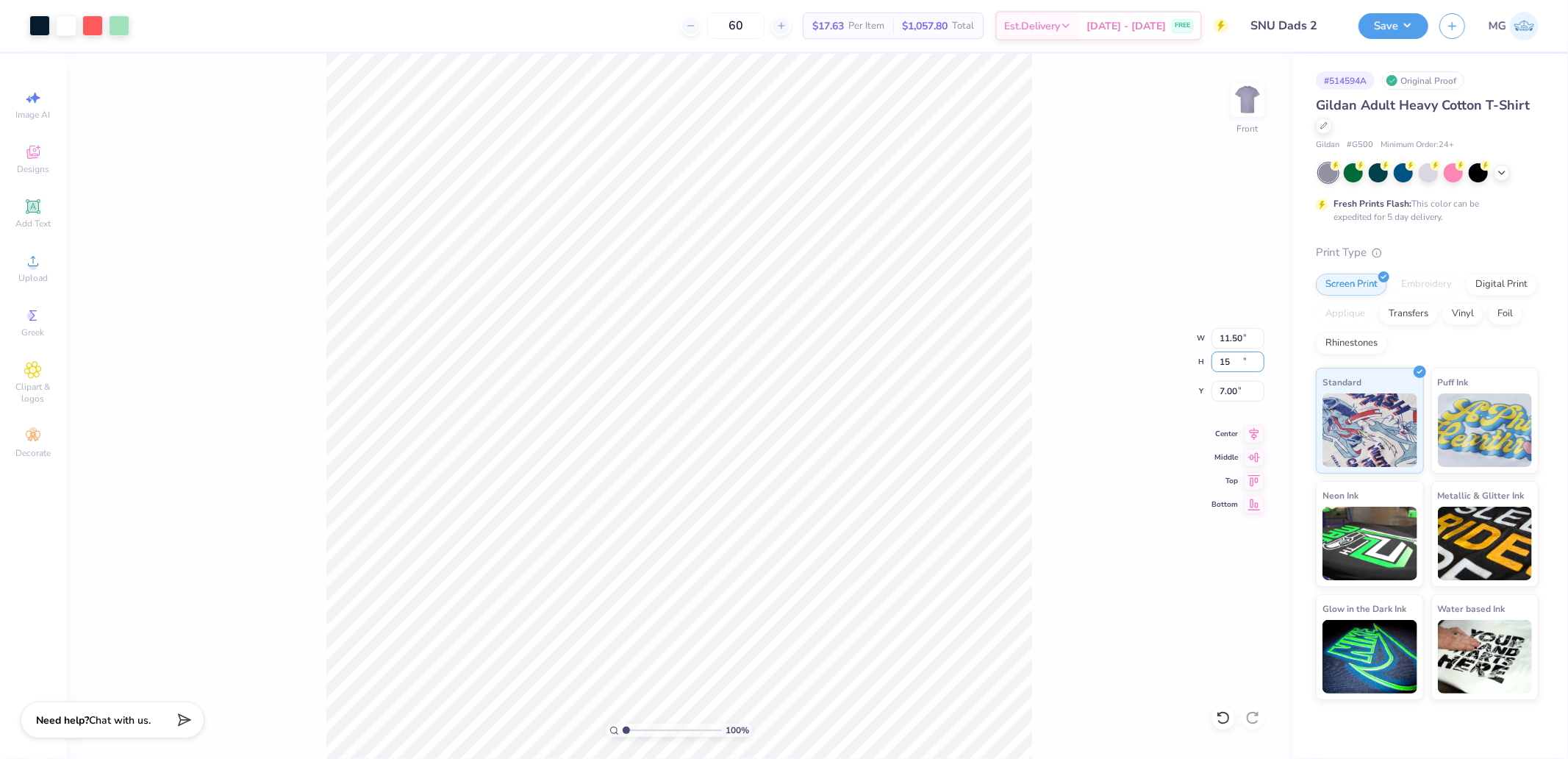
type input "11.90"
type input "15.00"
click at [1234, 392] on input "6.75" at bounding box center [1237, 391] width 53 height 21
type input "3.00"
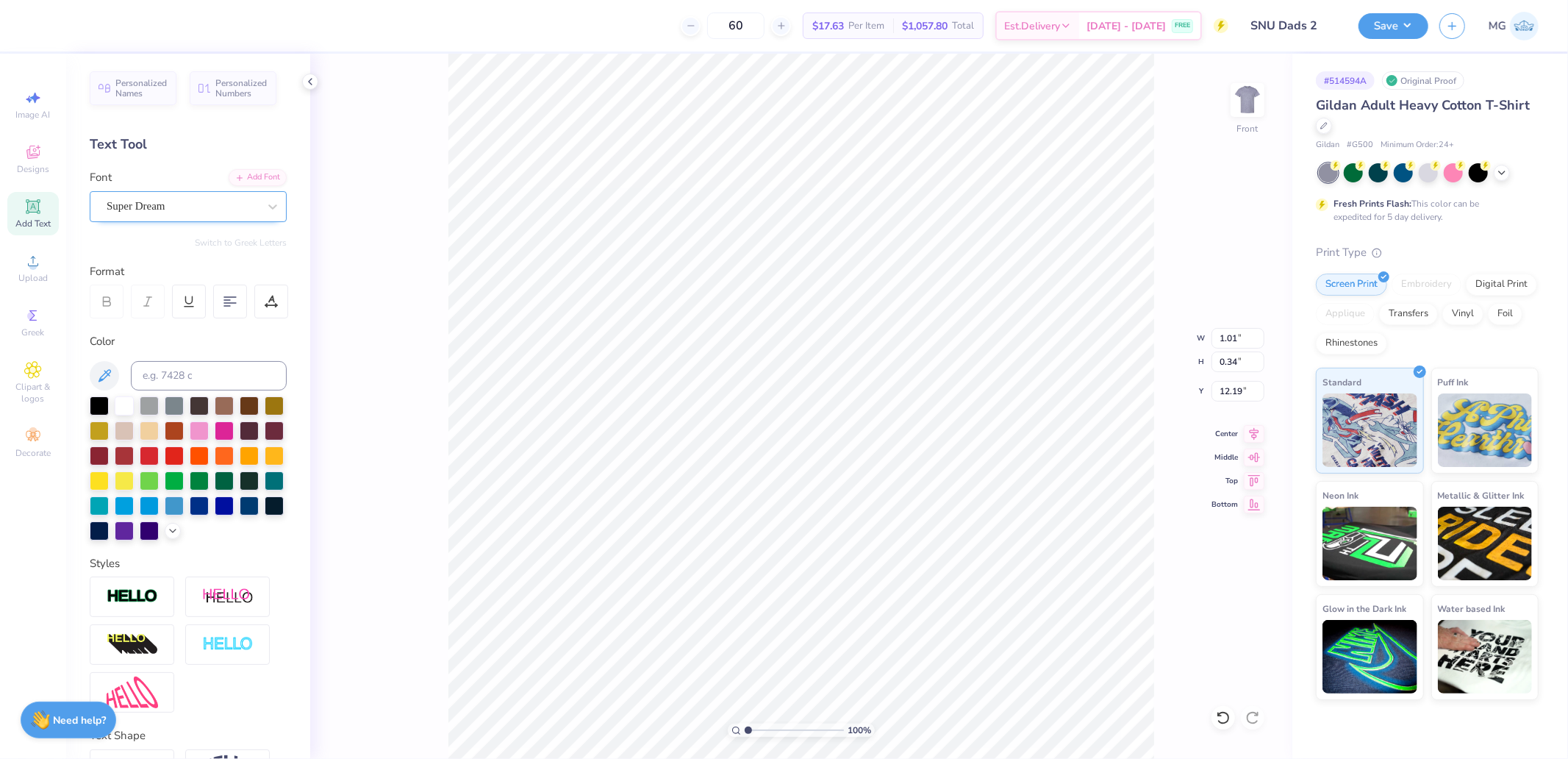
click at [181, 209] on div "Super Dream" at bounding box center [182, 207] width 154 height 23
click at [159, 318] on div "Jersey M54" at bounding box center [188, 322] width 159 height 15
type input "jer"
type input "0.81"
type input "0.32"
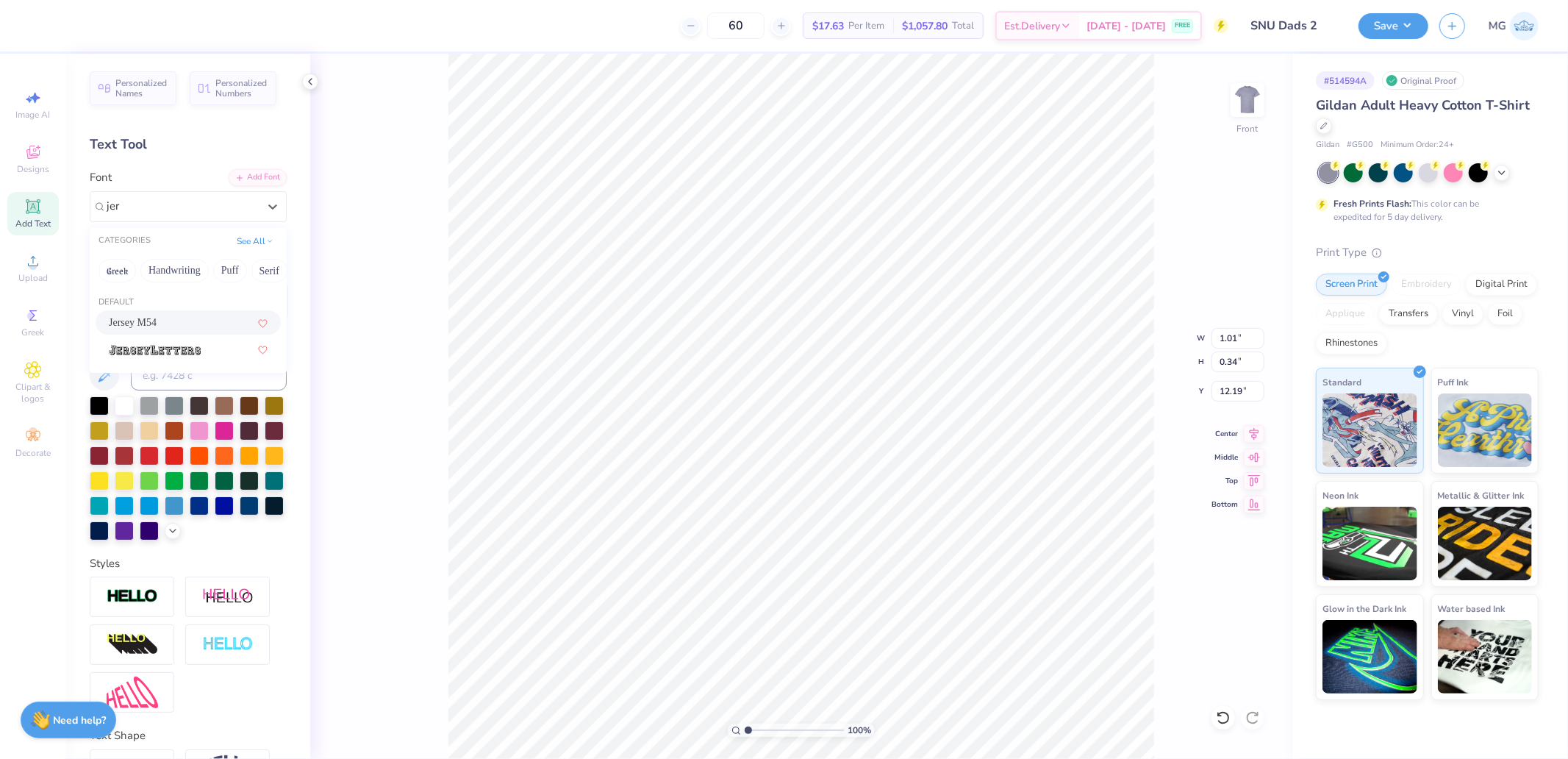
type input "12.22"
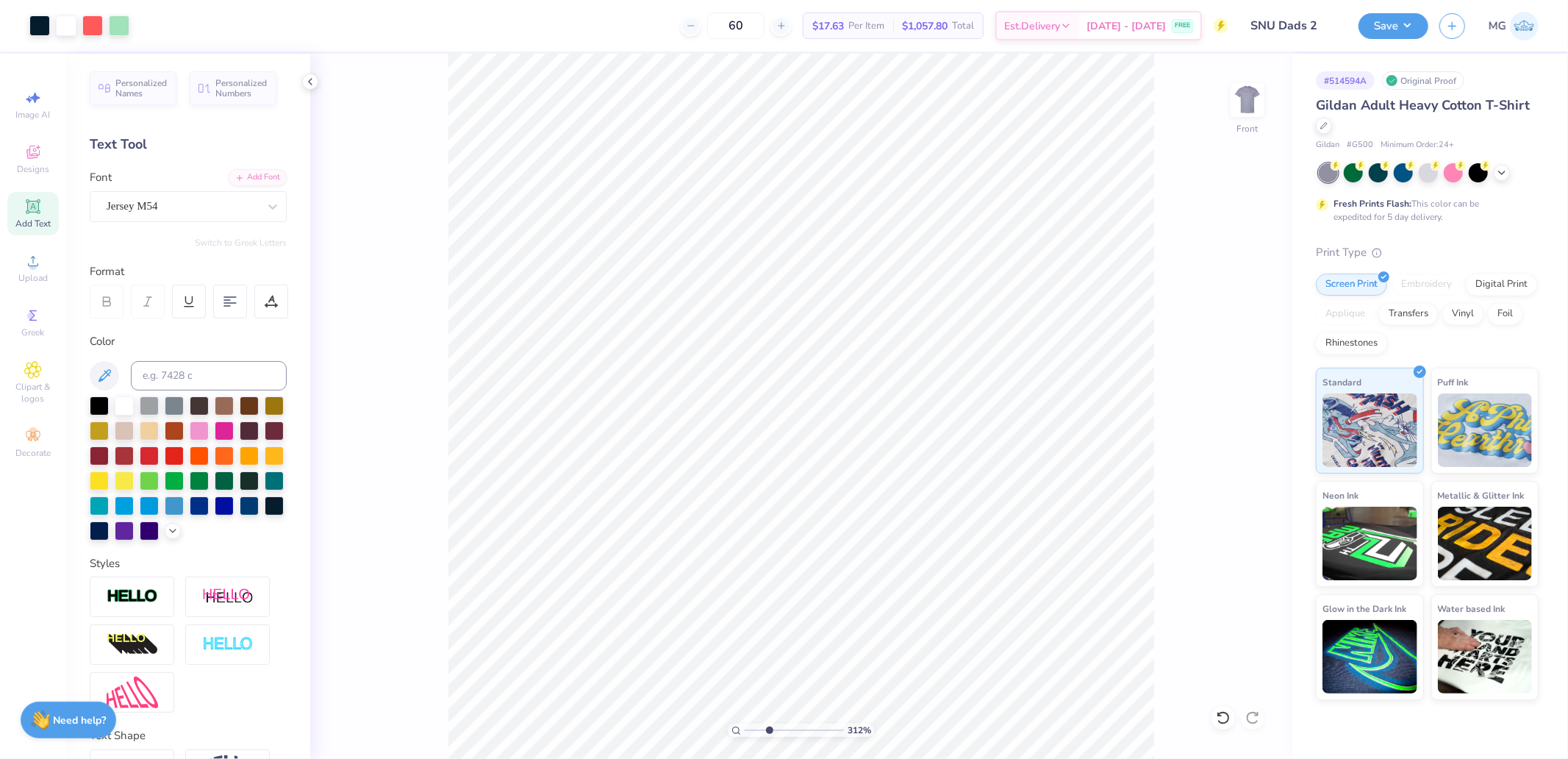
drag, startPoint x: 754, startPoint y: 730, endPoint x: 769, endPoint y: 732, distance: 15.1
type input "3.12"
click at [769, 732] on input "range" at bounding box center [794, 730] width 99 height 13
type input "12.18"
drag, startPoint x: 769, startPoint y: 730, endPoint x: 661, endPoint y: 730, distance: 108.0
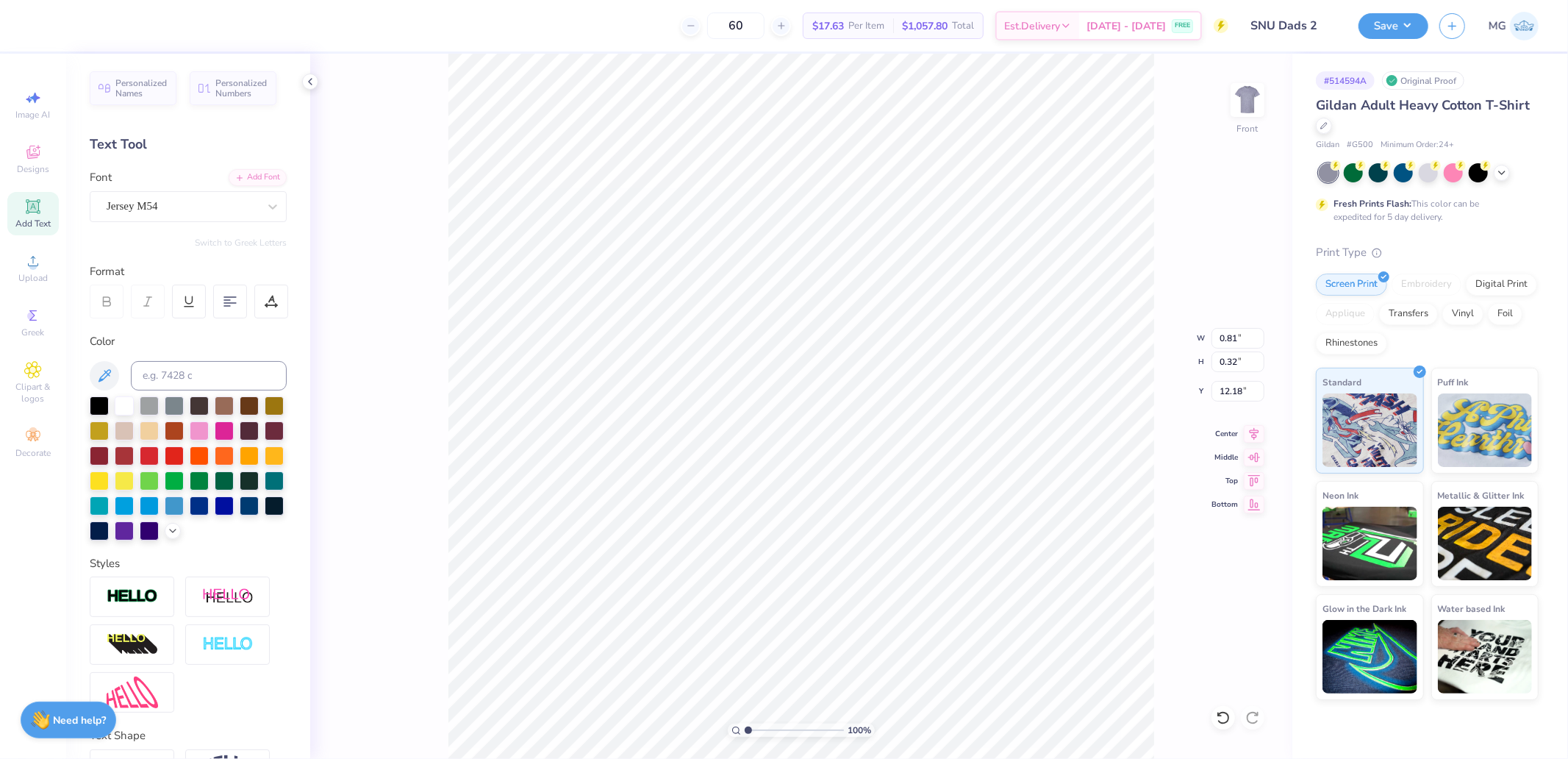
type input "1"
click at [745, 730] on input "range" at bounding box center [794, 730] width 99 height 13
click at [1156, 388] on div "100 % Front W 0.81 0.81 " H 0.32 0.32 " Y 12.18 12.18 " Center Middle Top Bottom" at bounding box center [801, 406] width 982 height 705
drag, startPoint x: 1384, startPoint y: 50, endPoint x: 1391, endPoint y: 40, distance: 12.2
click at [1386, 48] on div "Save MG" at bounding box center [1463, 26] width 209 height 52
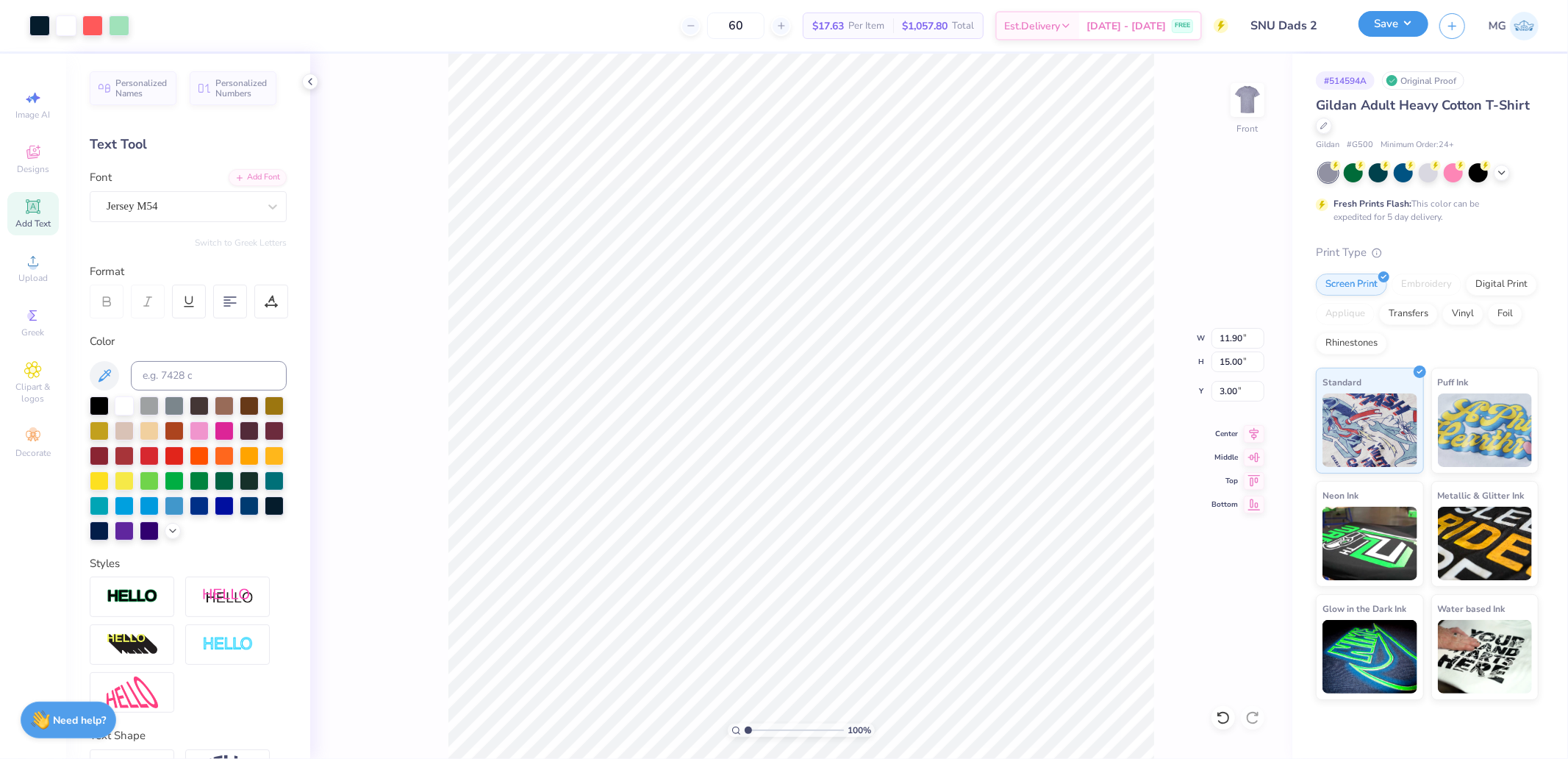
click at [1397, 28] on button "Save" at bounding box center [1393, 23] width 70 height 26
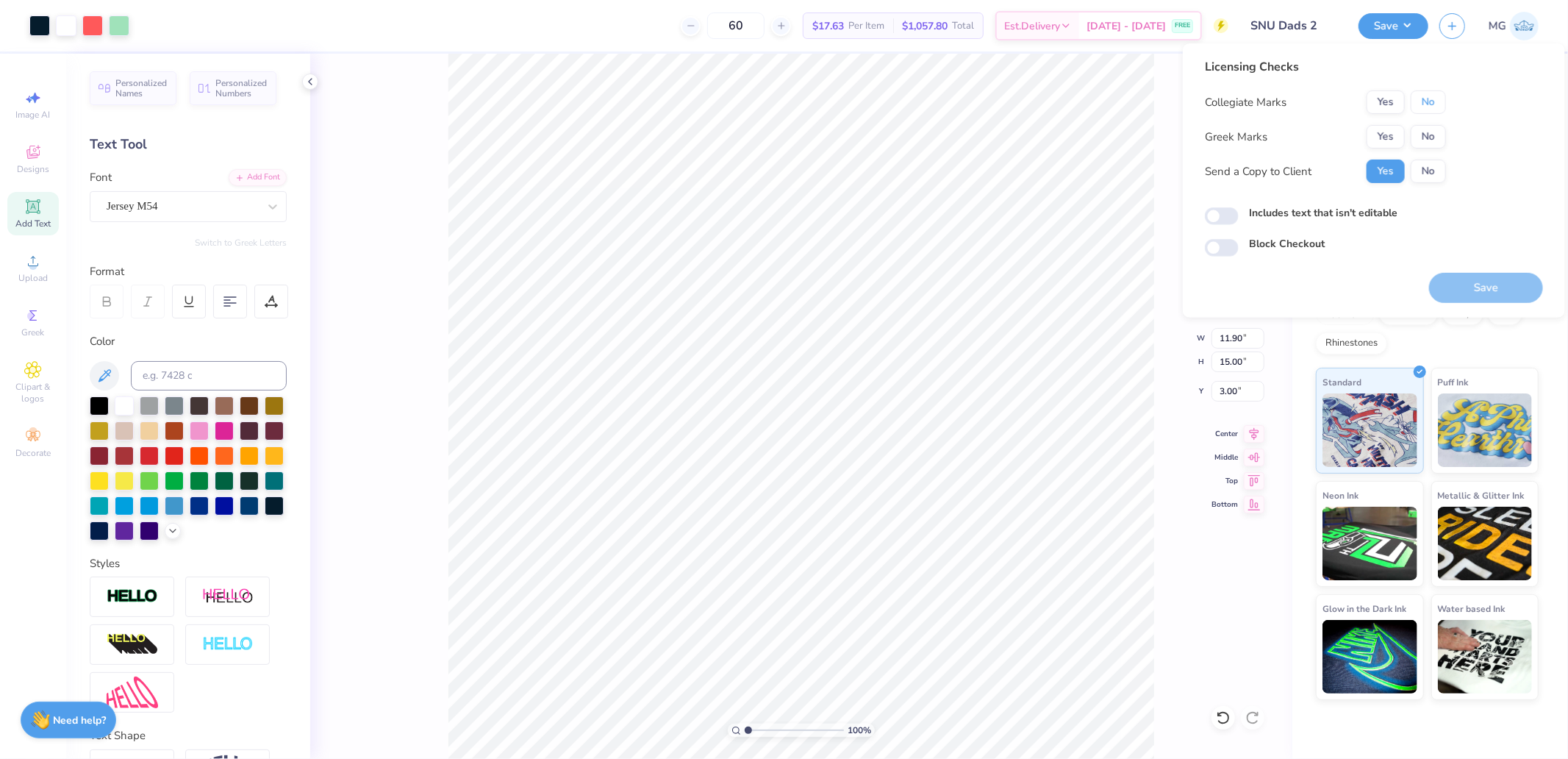
drag, startPoint x: 1425, startPoint y: 92, endPoint x: 1400, endPoint y: 123, distance: 39.8
click at [1424, 97] on button "No" at bounding box center [1429, 102] width 36 height 23
click at [1385, 136] on button "Yes" at bounding box center [1385, 136] width 38 height 23
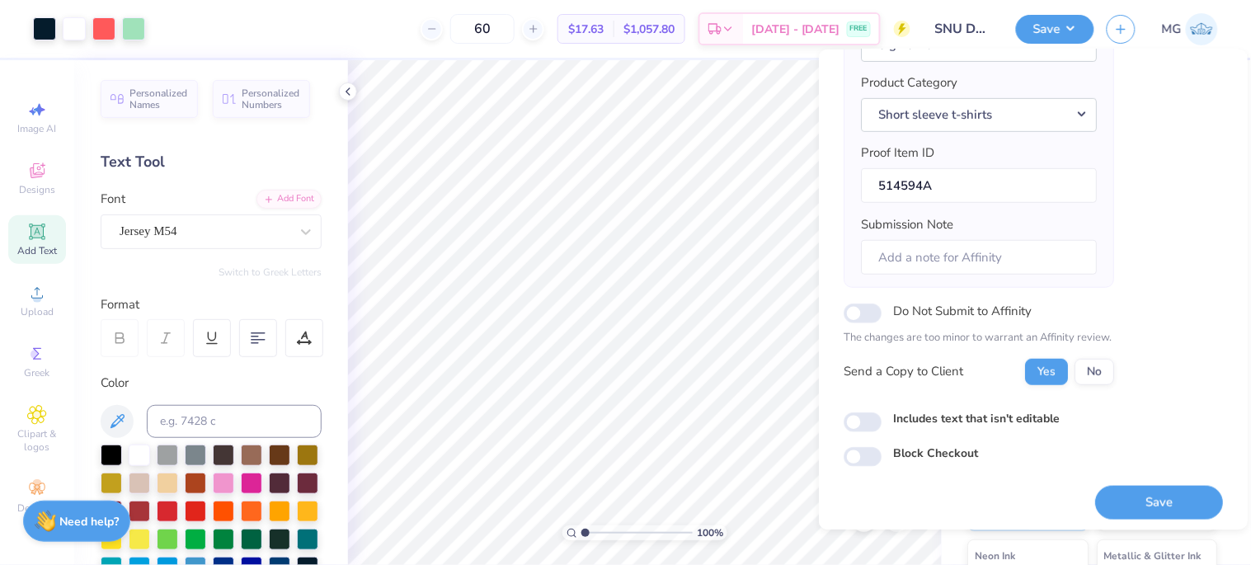
scroll to position [195, 0]
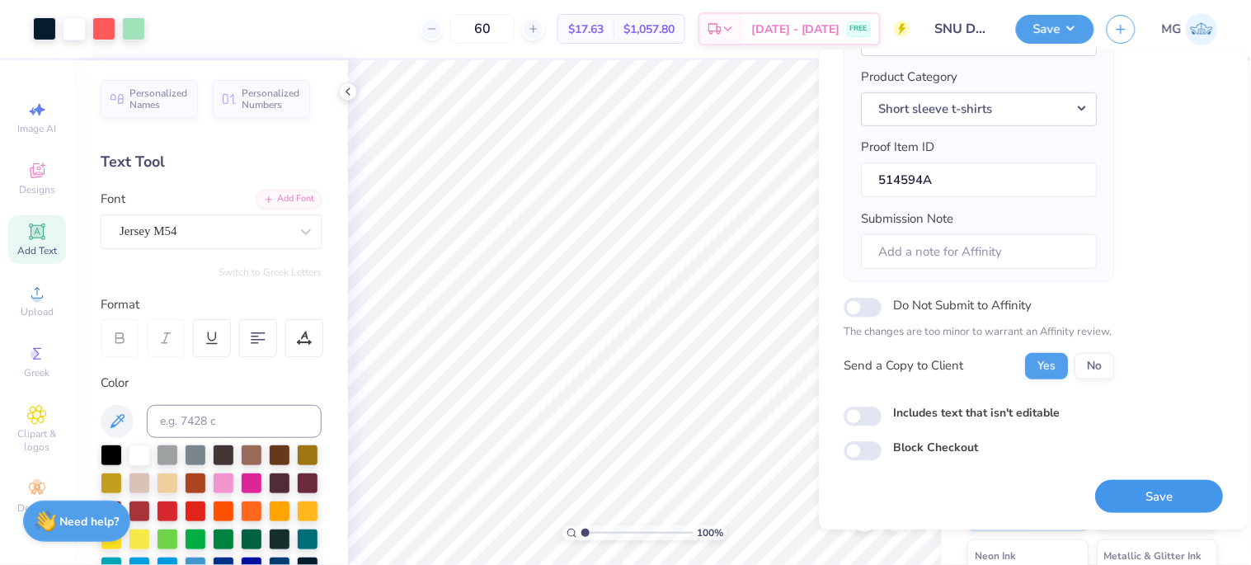
click at [1124, 496] on button "Save" at bounding box center [1159, 497] width 128 height 34
